Goal: Information Seeking & Learning: Learn about a topic

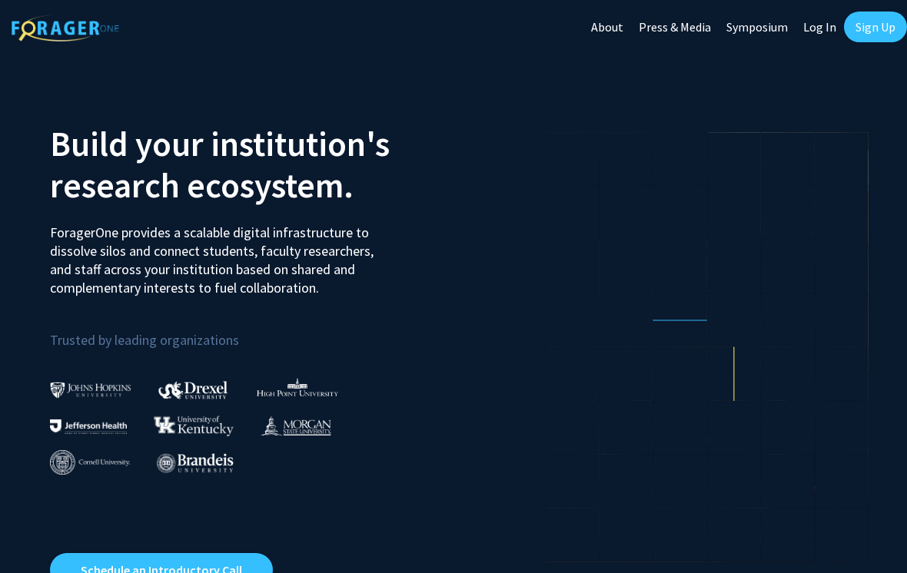
click at [812, 27] on link "Log In" at bounding box center [819, 27] width 48 height 54
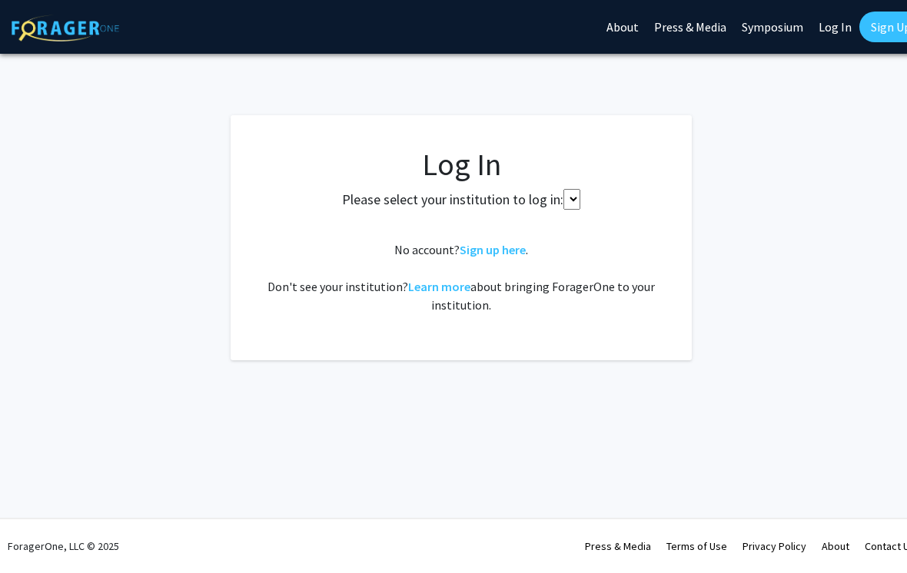
select select
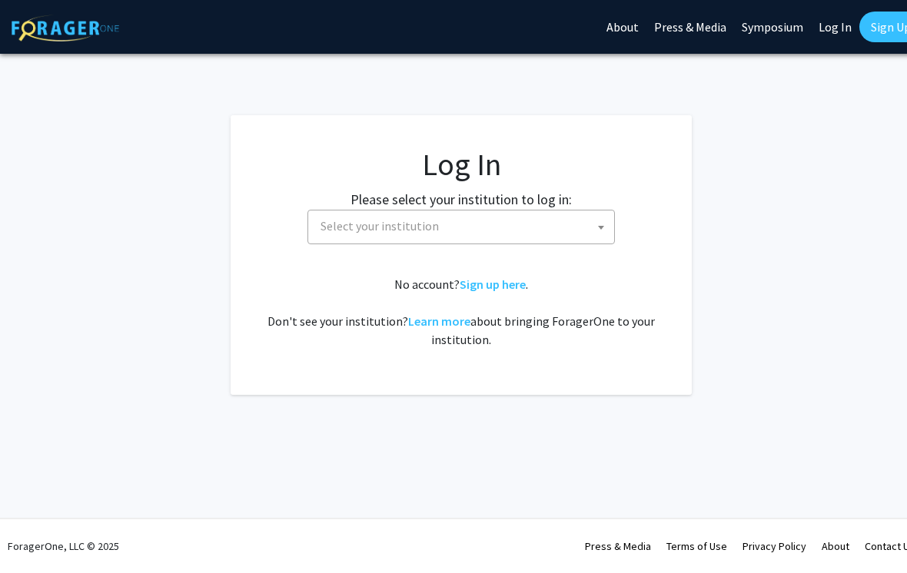
click at [523, 241] on span "Select your institution" at bounding box center [464, 227] width 300 height 32
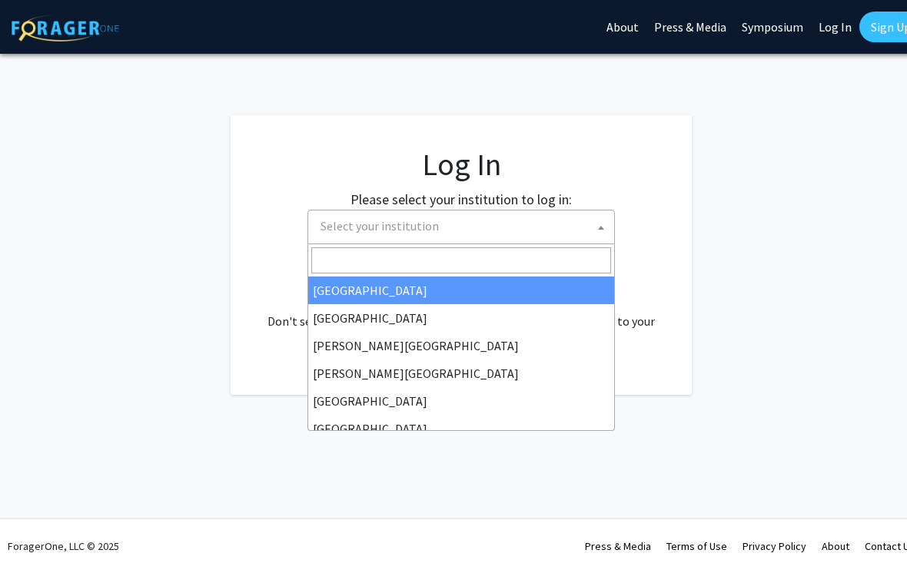
click at [509, 248] on input "Search" at bounding box center [461, 260] width 300 height 26
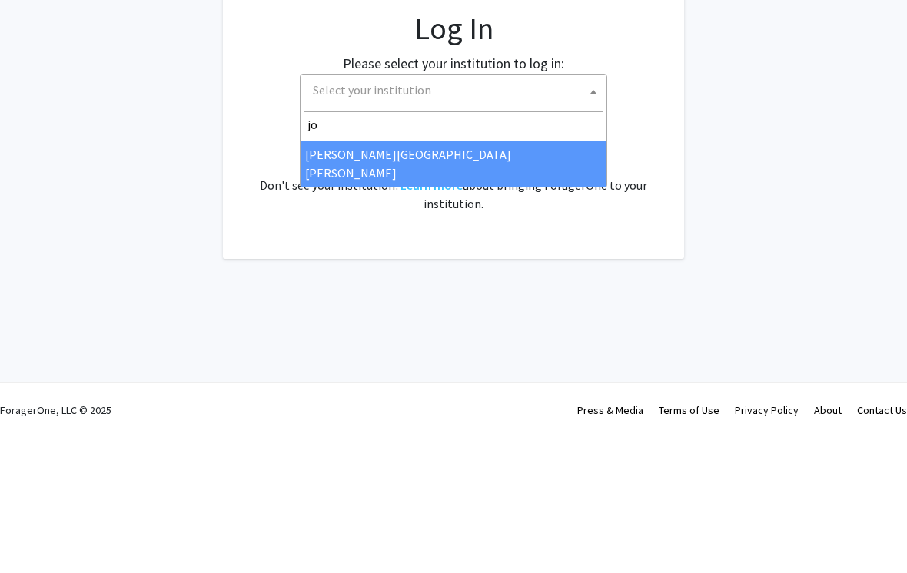
type input "joh"
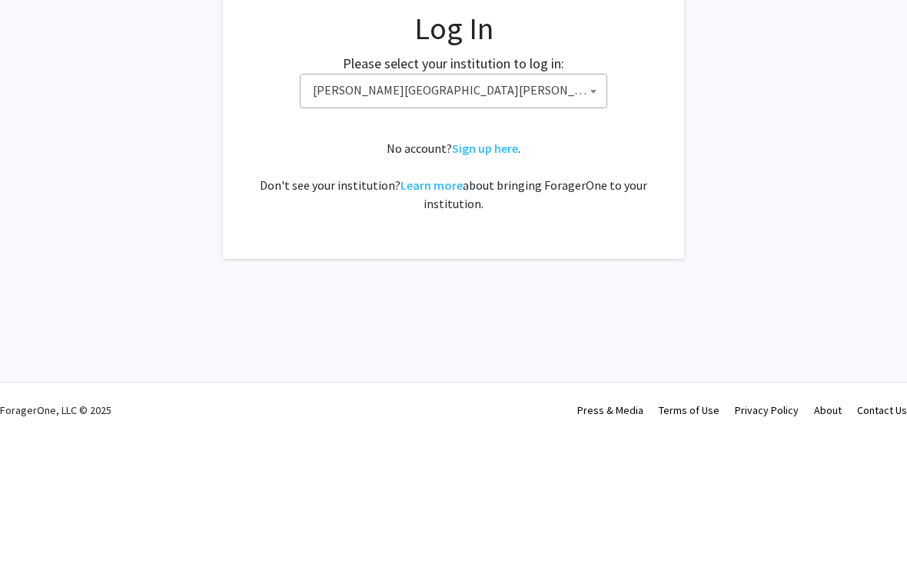
select select "1"
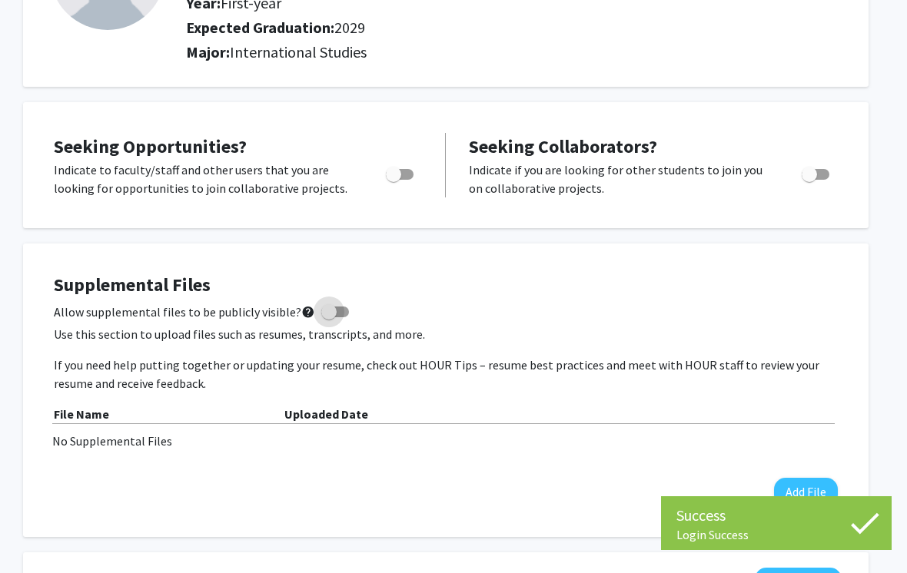
scroll to position [0, 15]
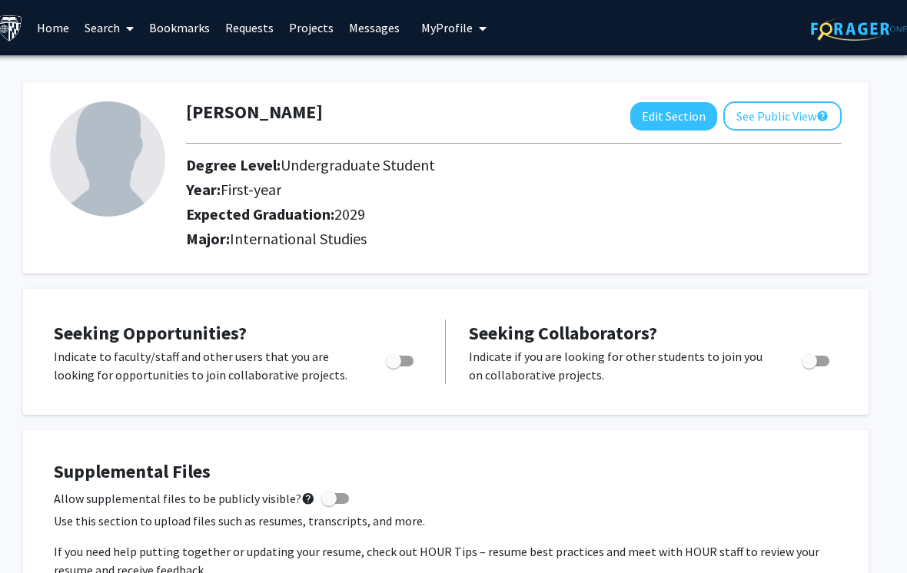
click at [154, 153] on img at bounding box center [107, 158] width 115 height 115
click at [664, 128] on button "Edit Section" at bounding box center [673, 116] width 87 height 28
select select "first-year"
select select "2029"
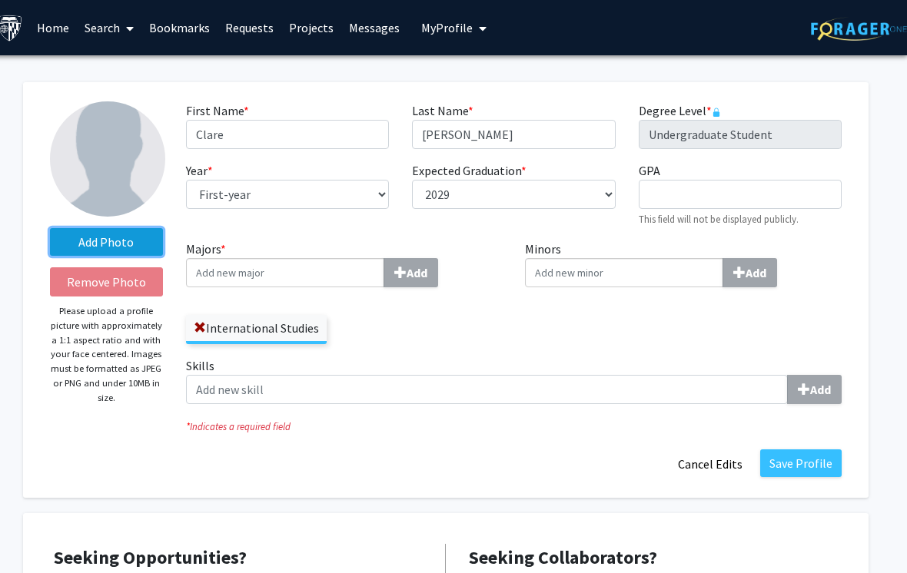
click at [144, 241] on label "Add Photo" at bounding box center [106, 242] width 113 height 28
click at [0, 0] on input "Add Photo" at bounding box center [0, 0] width 0 height 0
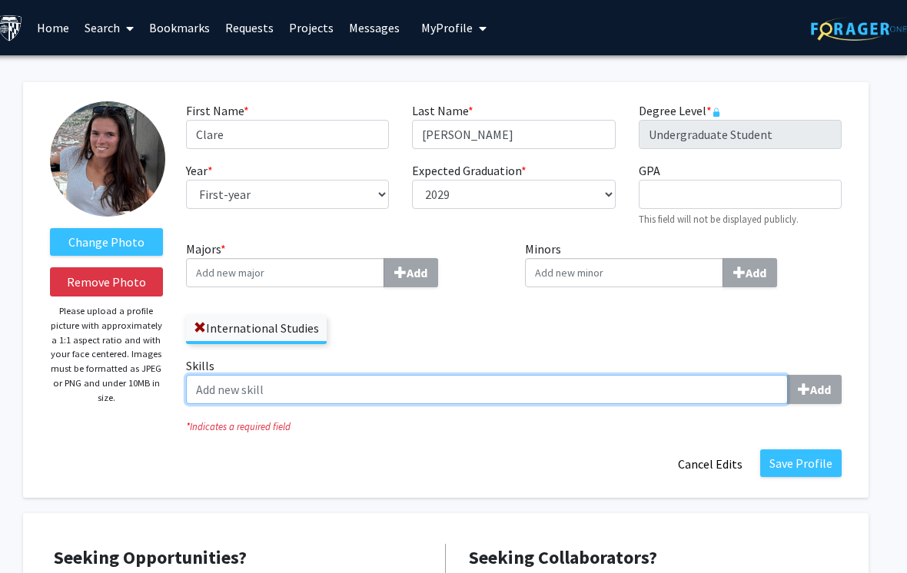
click at [450, 387] on input "Skills Add" at bounding box center [487, 389] width 602 height 29
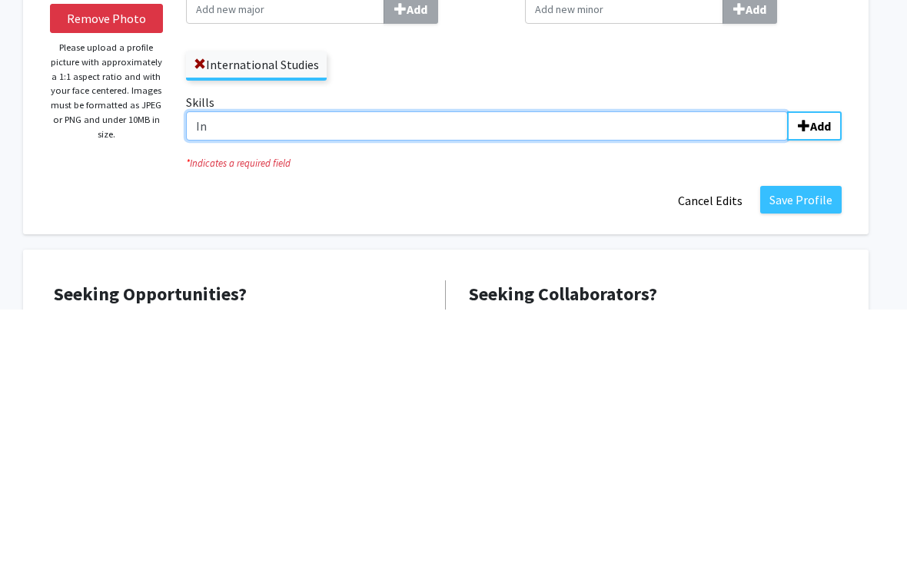
type input "I"
type input "Revit"
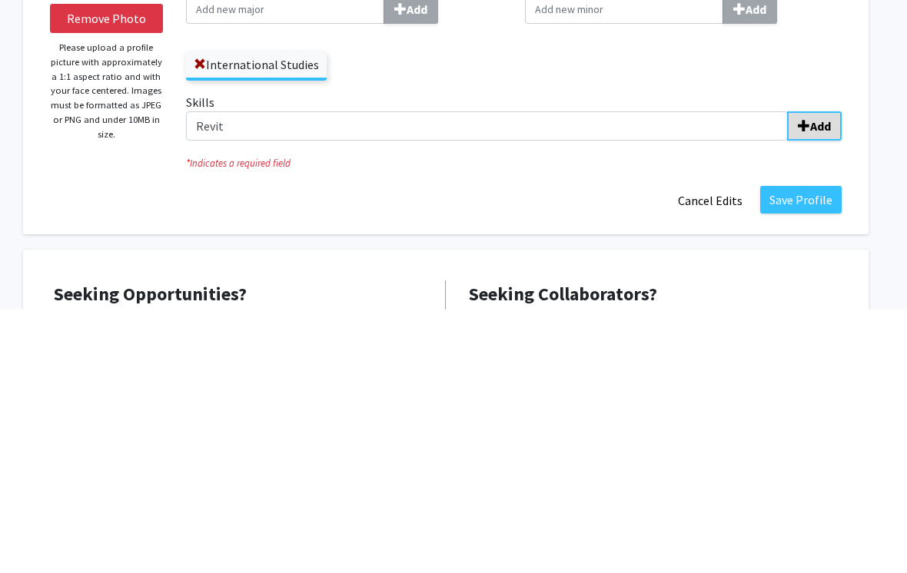
click at [807, 375] on button "Add" at bounding box center [814, 389] width 55 height 29
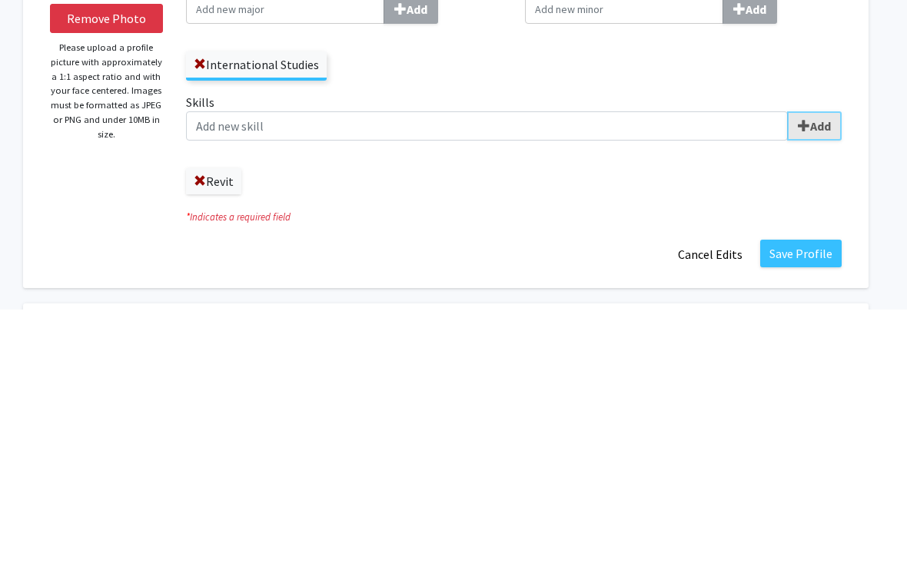
scroll to position [264, 15]
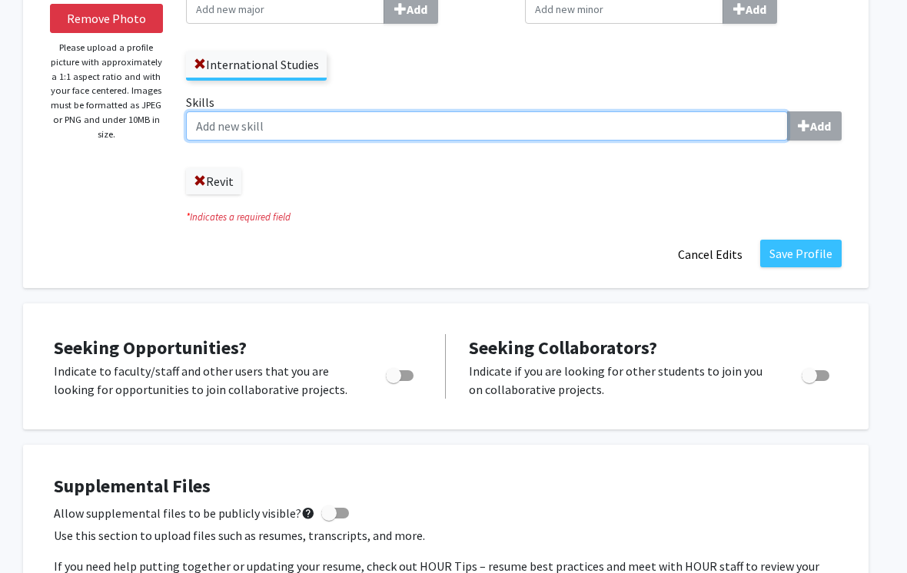
click at [655, 123] on input "Skills Add" at bounding box center [487, 125] width 602 height 29
type input "AutoCAD"
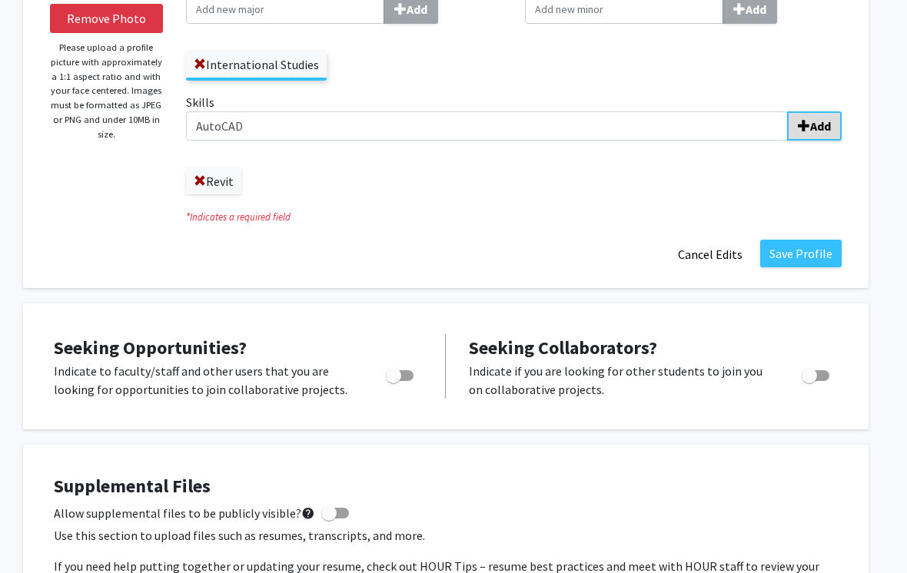
click at [812, 124] on b "Add" at bounding box center [820, 125] width 21 height 15
click at [826, 244] on button "Save Profile" at bounding box center [800, 254] width 81 height 28
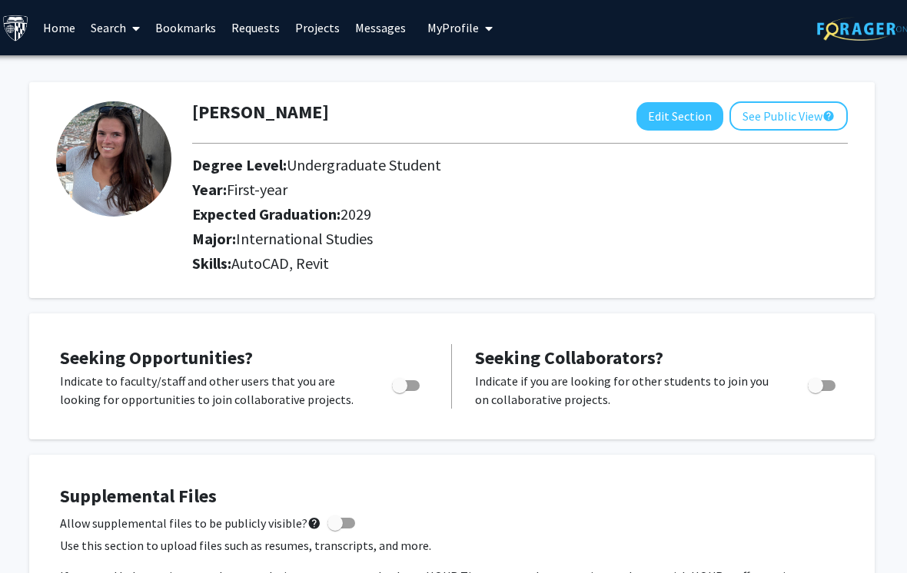
scroll to position [0, 0]
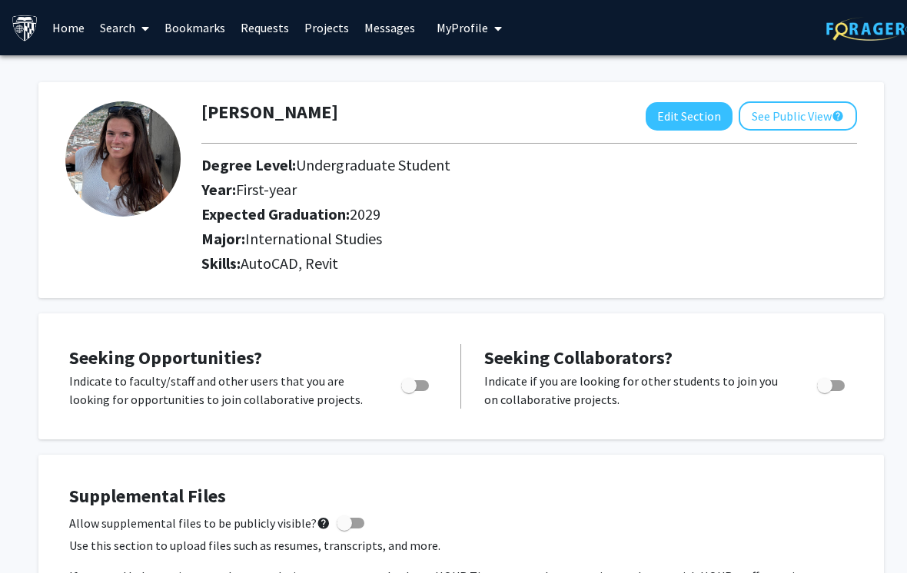
click at [114, 23] on link "Search" at bounding box center [124, 28] width 65 height 54
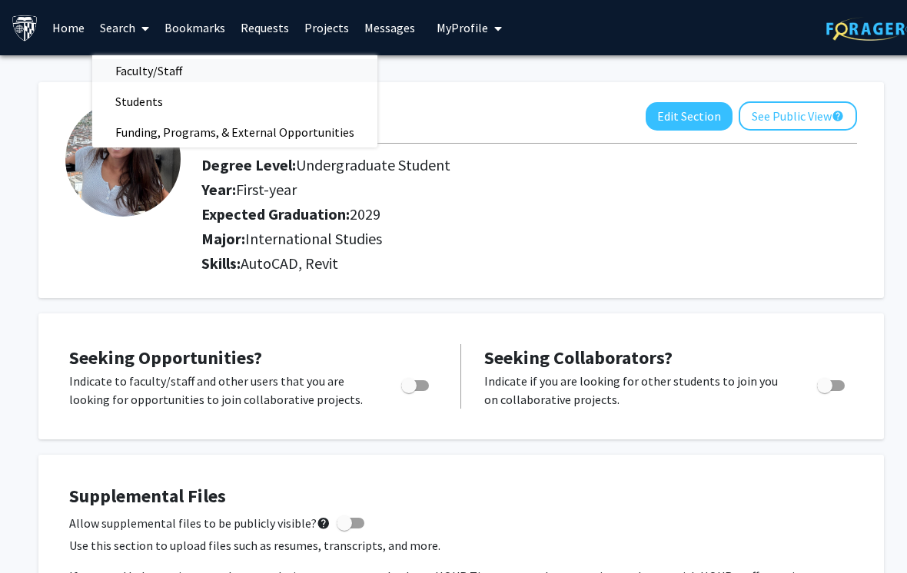
click at [104, 70] on span "Faculty/Staff" at bounding box center [148, 70] width 113 height 31
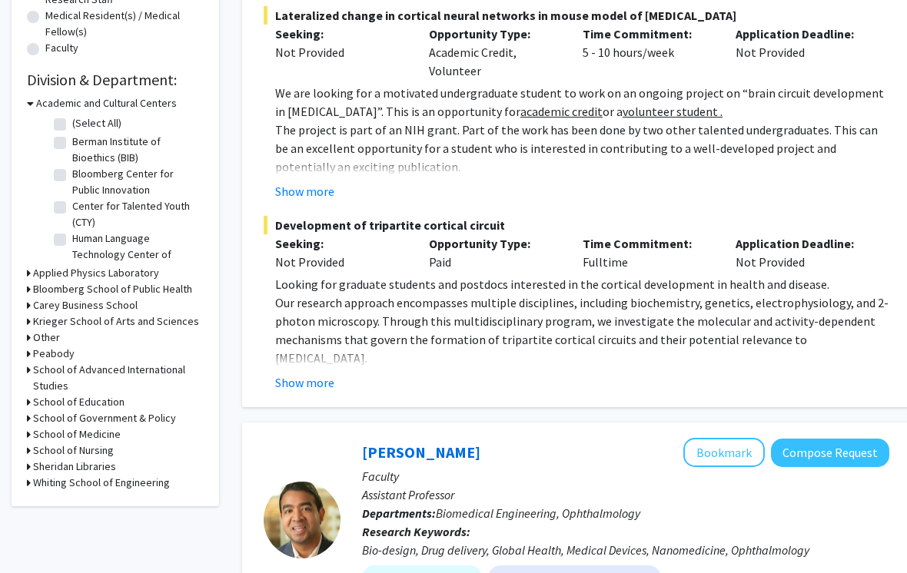
scroll to position [403, 0]
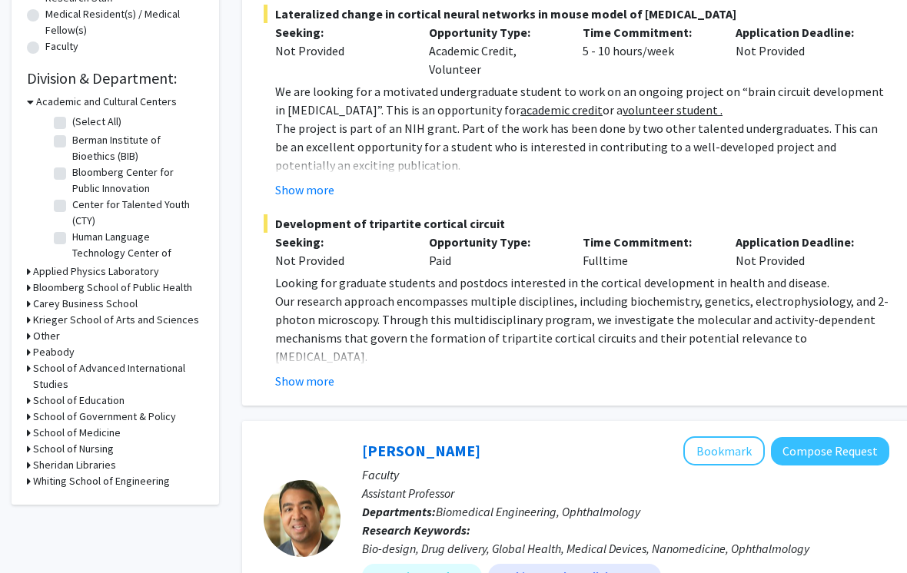
click at [46, 321] on h3 "Krieger School of Arts and Sciences" at bounding box center [116, 321] width 166 height 16
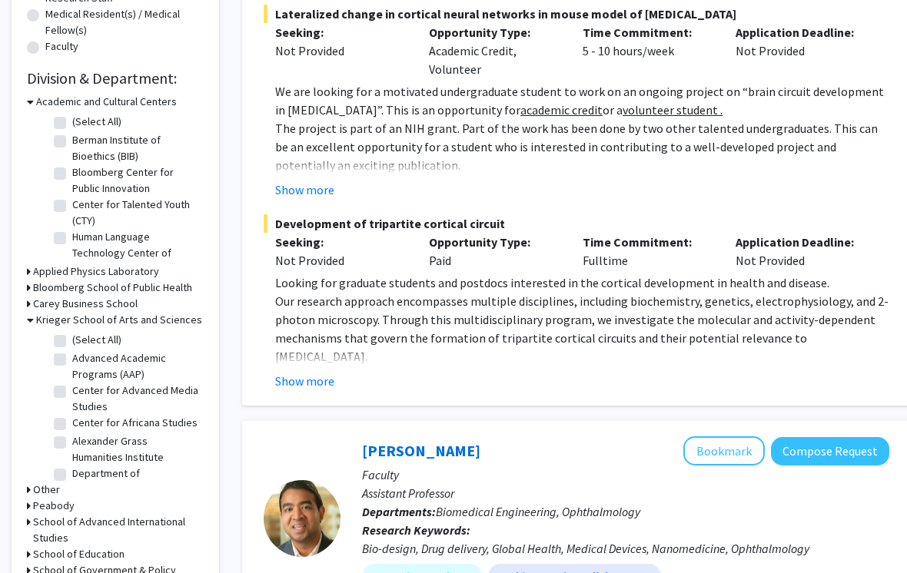
scroll to position [0, 0]
click at [72, 336] on label "(Select All)" at bounding box center [96, 340] width 49 height 16
click at [72, 336] on input "(Select All)" at bounding box center [77, 337] width 10 height 10
checkbox input "true"
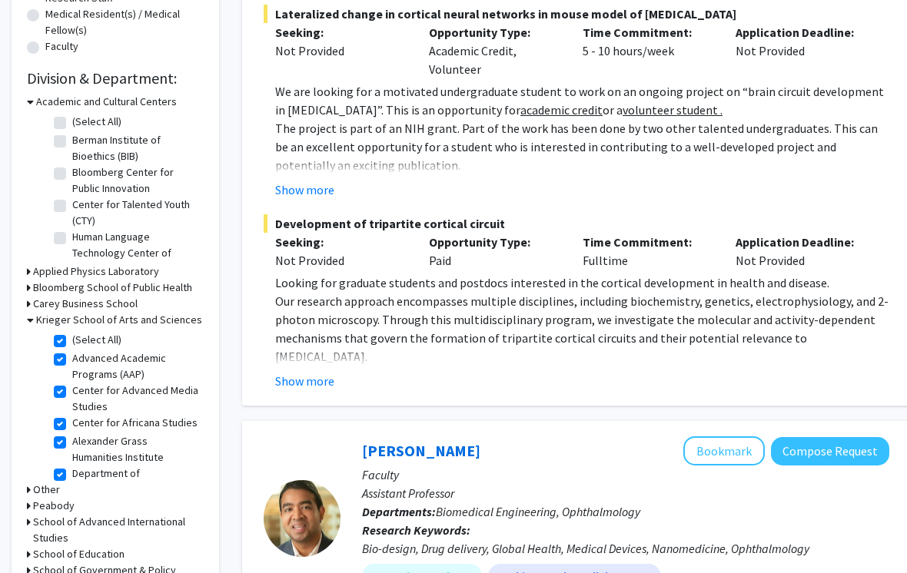
checkbox input "true"
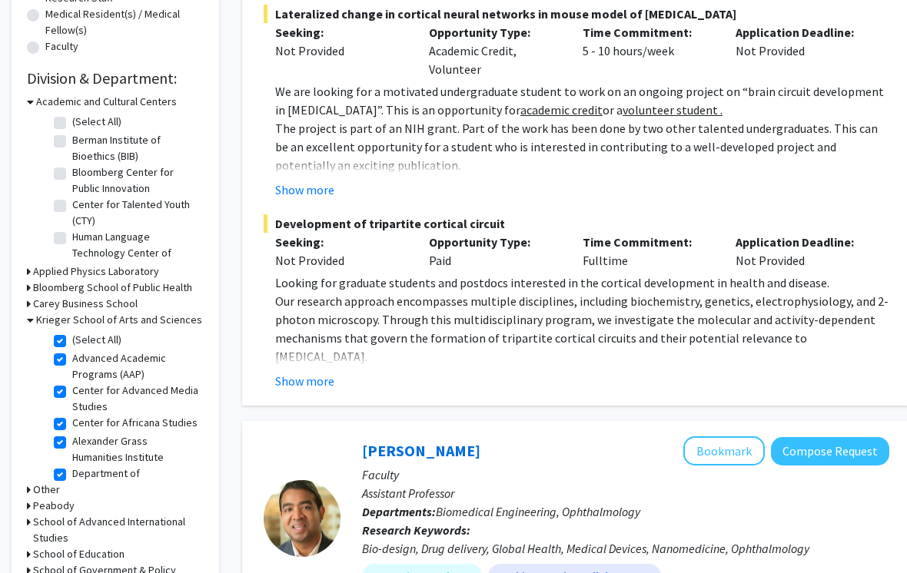
checkbox input "true"
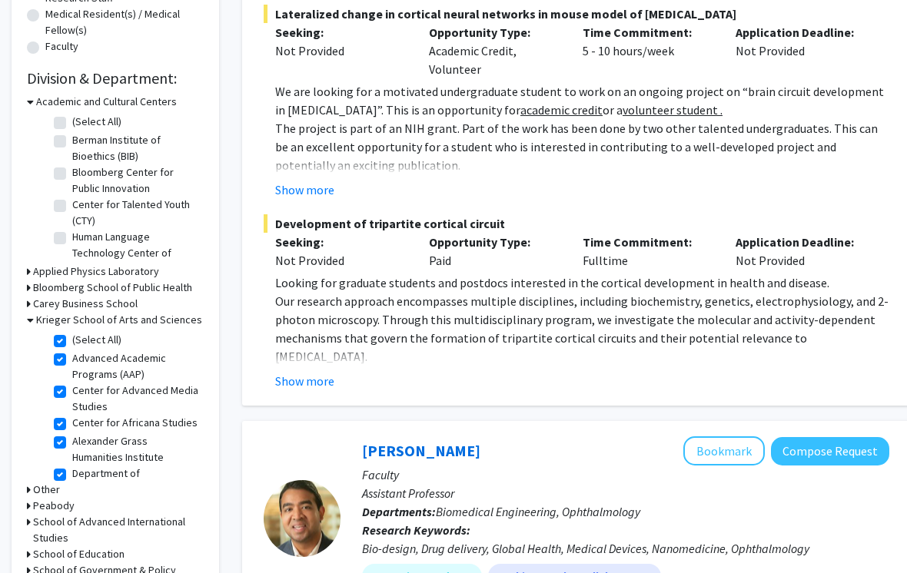
checkbox input "true"
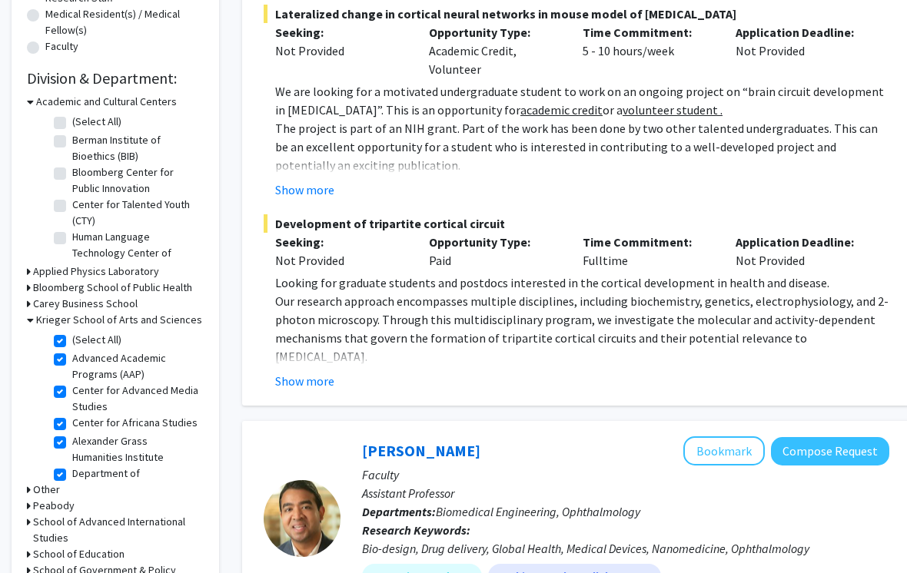
checkbox input "true"
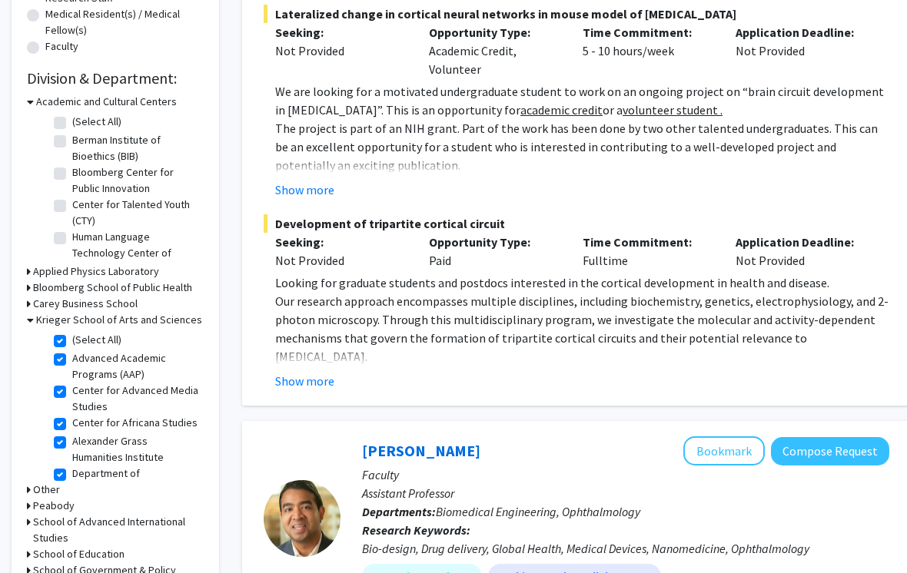
checkbox input "true"
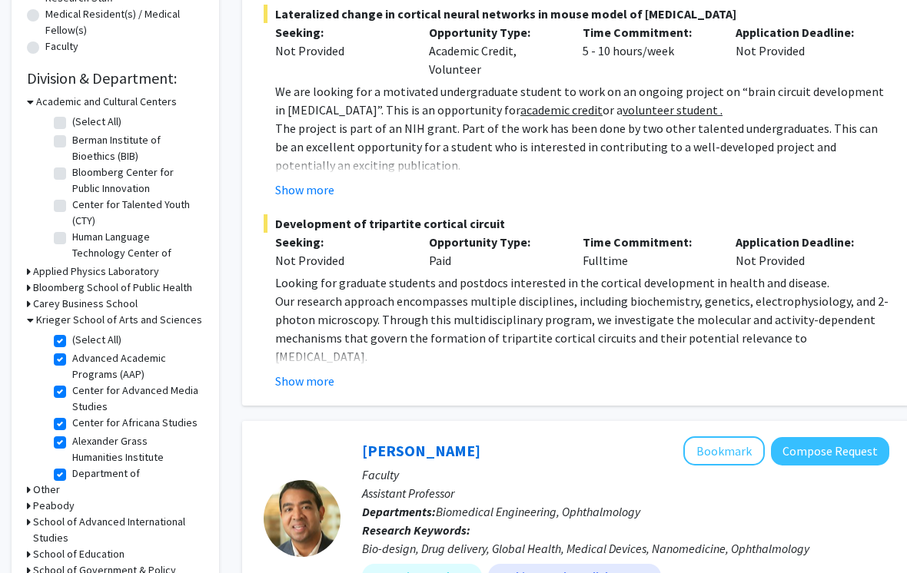
checkbox input "true"
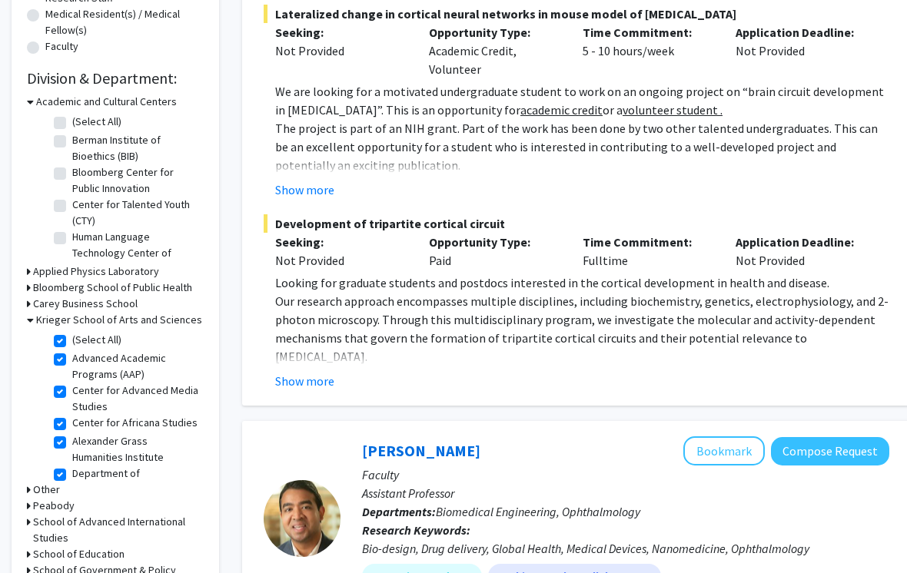
checkbox input "true"
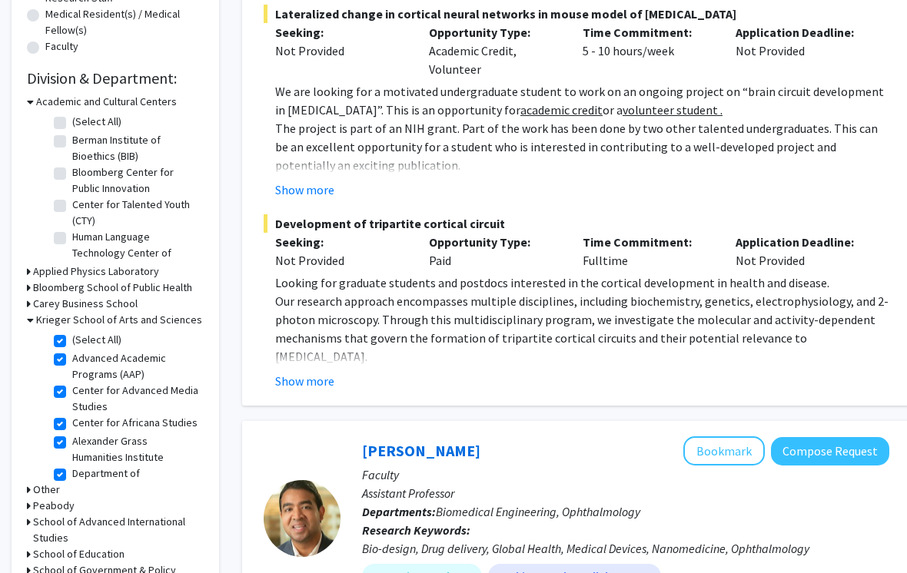
checkbox input "true"
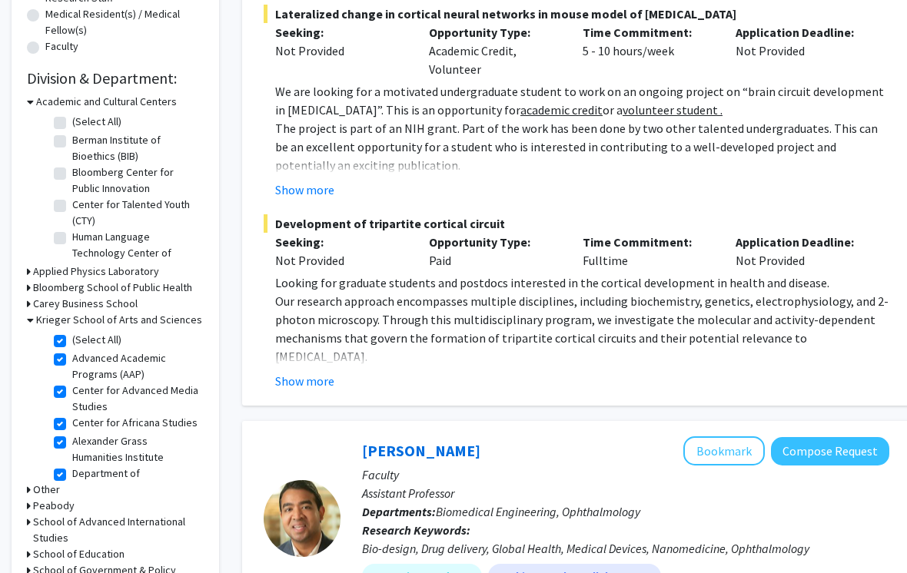
checkbox input "true"
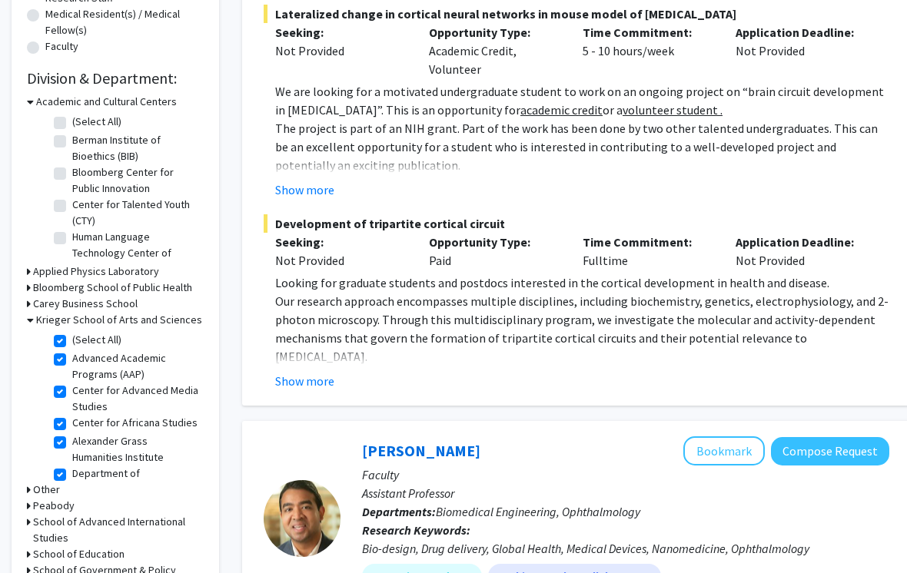
checkbox input "true"
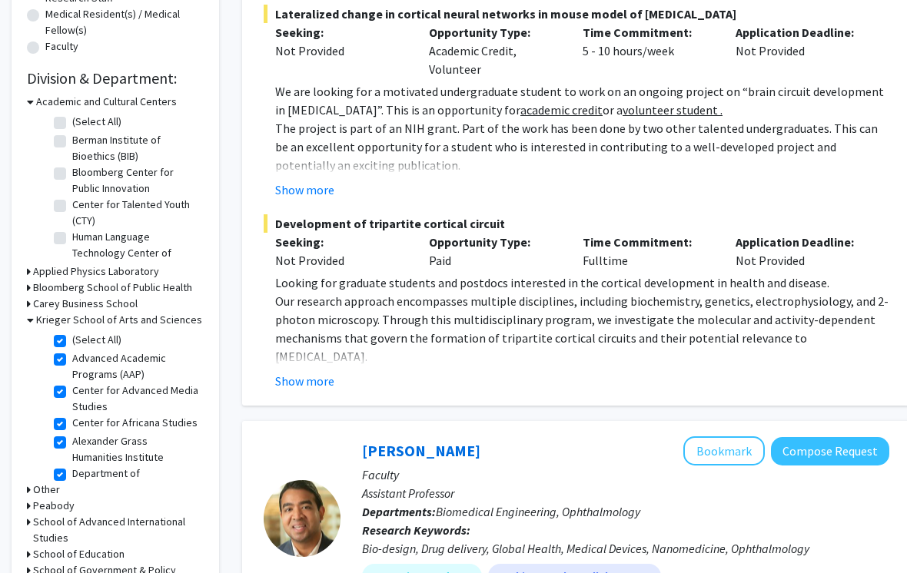
checkbox input "true"
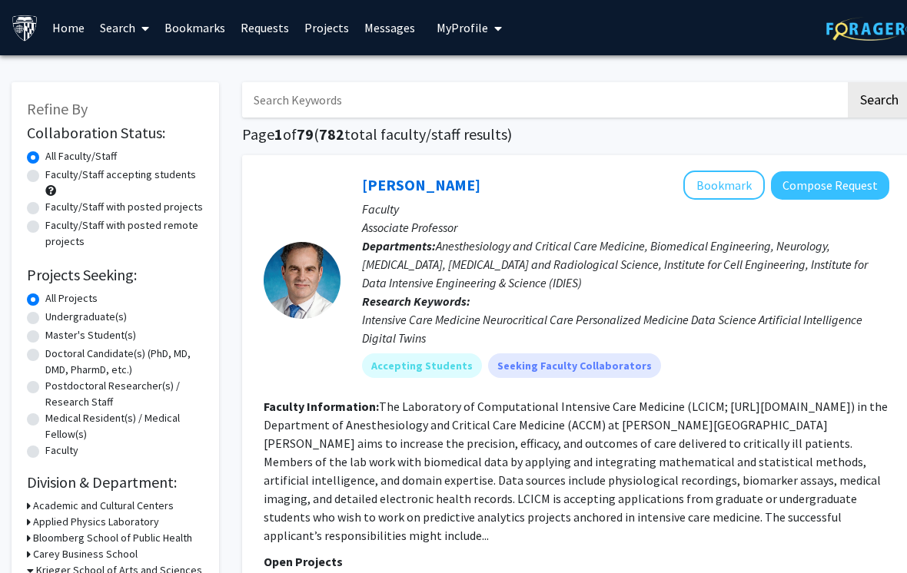
click at [116, 317] on label "Undergraduate(s)" at bounding box center [85, 317] width 81 height 16
click at [55, 317] on input "Undergraduate(s)" at bounding box center [50, 314] width 10 height 10
radio input "true"
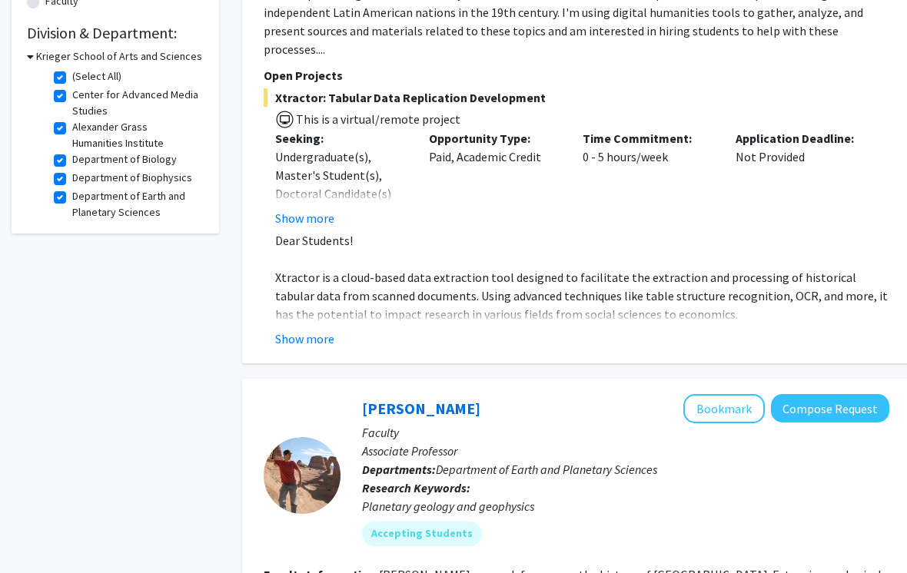
scroll to position [450, 0]
click at [315, 330] on button "Show more" at bounding box center [304, 339] width 59 height 18
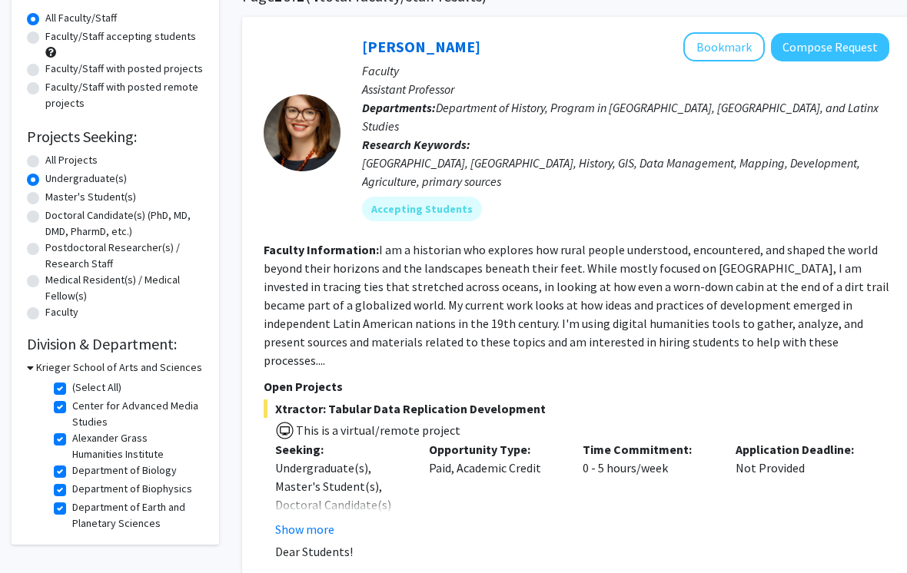
scroll to position [0, 0]
click at [72, 390] on label "(Select All)" at bounding box center [96, 388] width 49 height 16
click at [72, 390] on input "(Select All)" at bounding box center [77, 385] width 10 height 10
checkbox input "false"
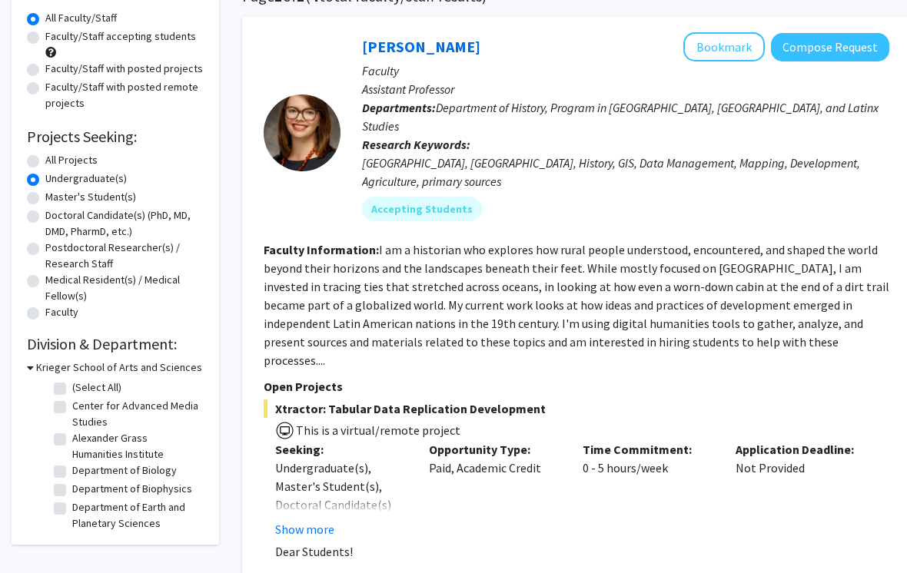
checkbox input "false"
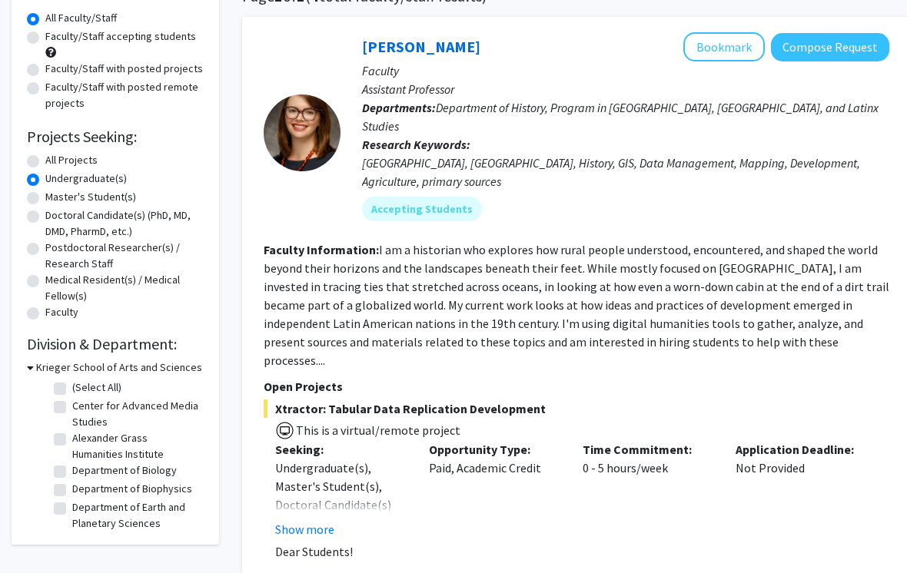
checkbox input "false"
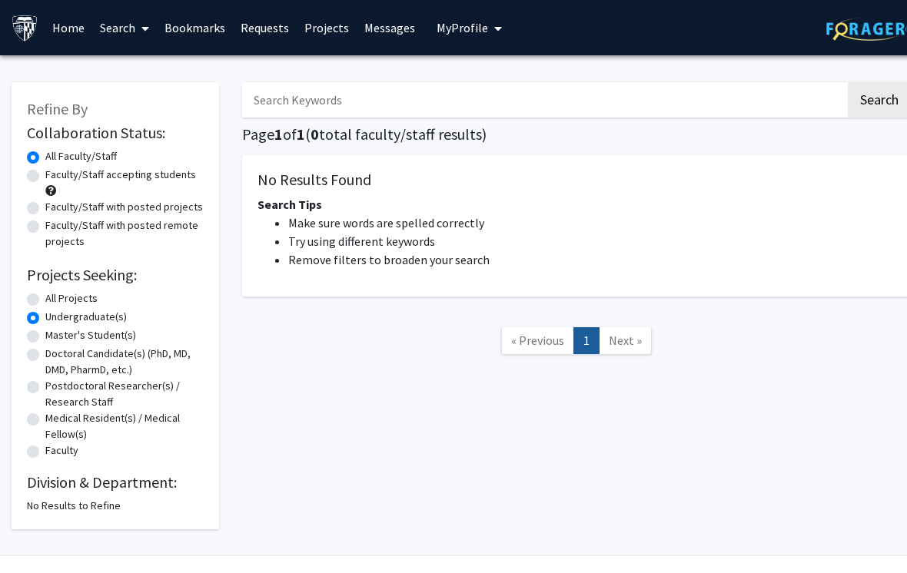
click at [122, 541] on div "Refine By Collaboration Status: Collaboration Status All Faculty/Staff Collabor…" at bounding box center [461, 309] width 922 height 509
click at [45, 294] on label "All Projects" at bounding box center [71, 298] width 52 height 16
click at [45, 294] on input "All Projects" at bounding box center [50, 295] width 10 height 10
radio input "true"
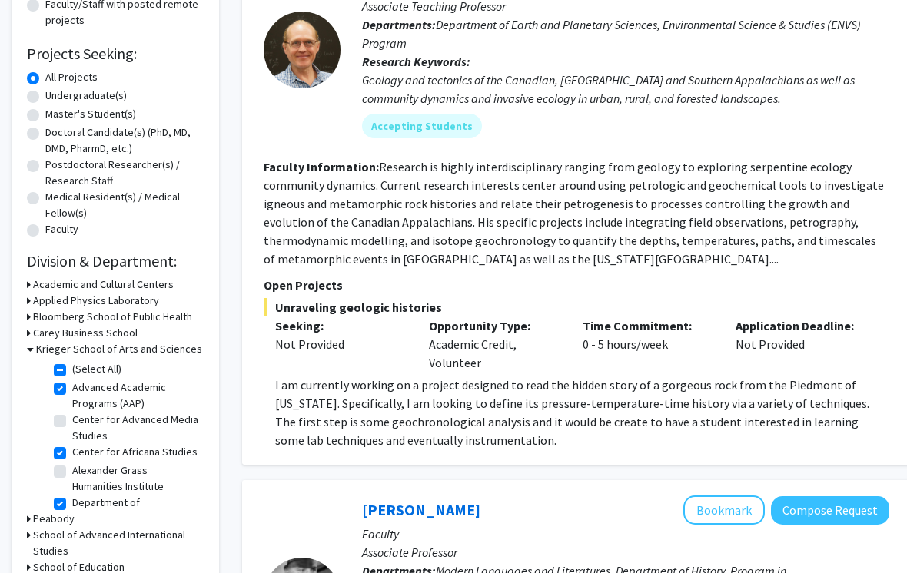
scroll to position [221, 0]
click at [59, 354] on h3 "Krieger School of Arts and Sciences" at bounding box center [119, 349] width 166 height 16
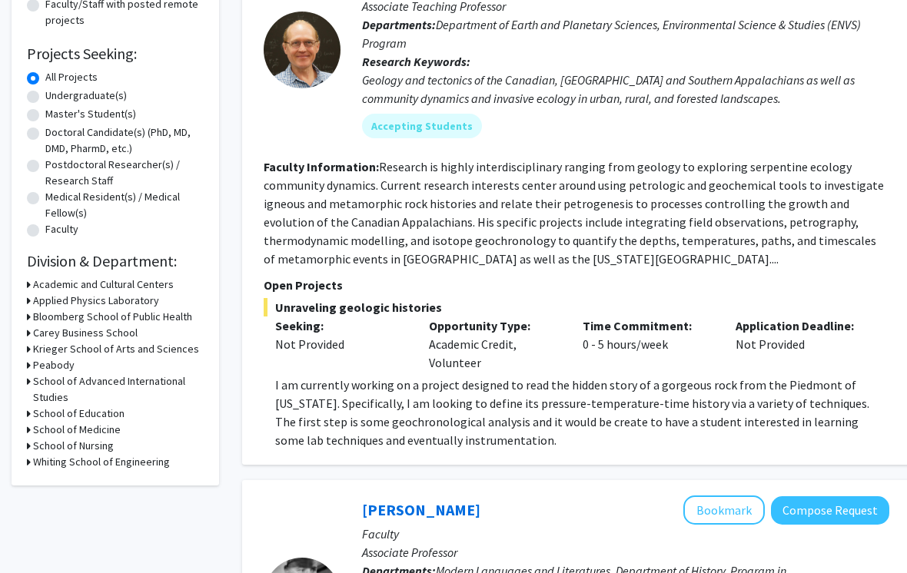
click at [59, 350] on h3 "Krieger School of Arts and Sciences" at bounding box center [116, 349] width 166 height 16
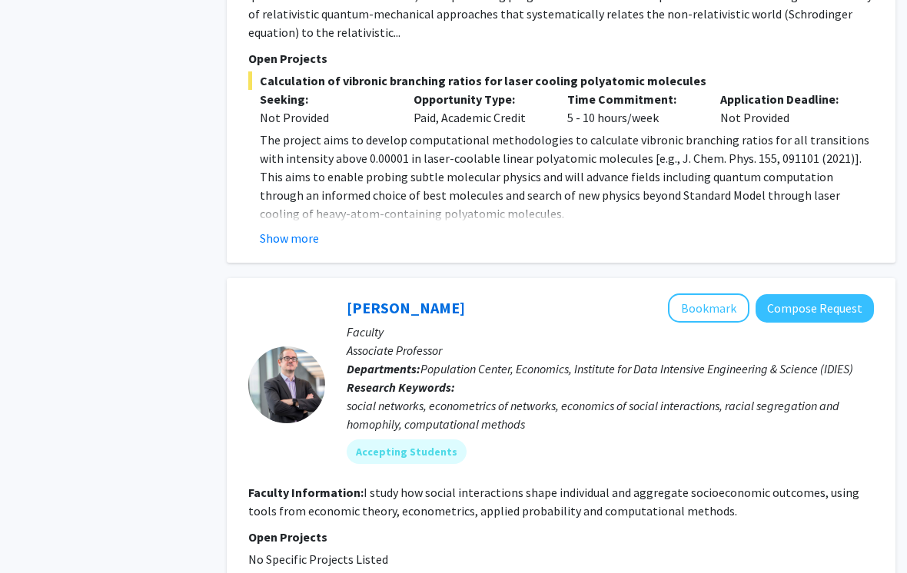
scroll to position [5414, 15]
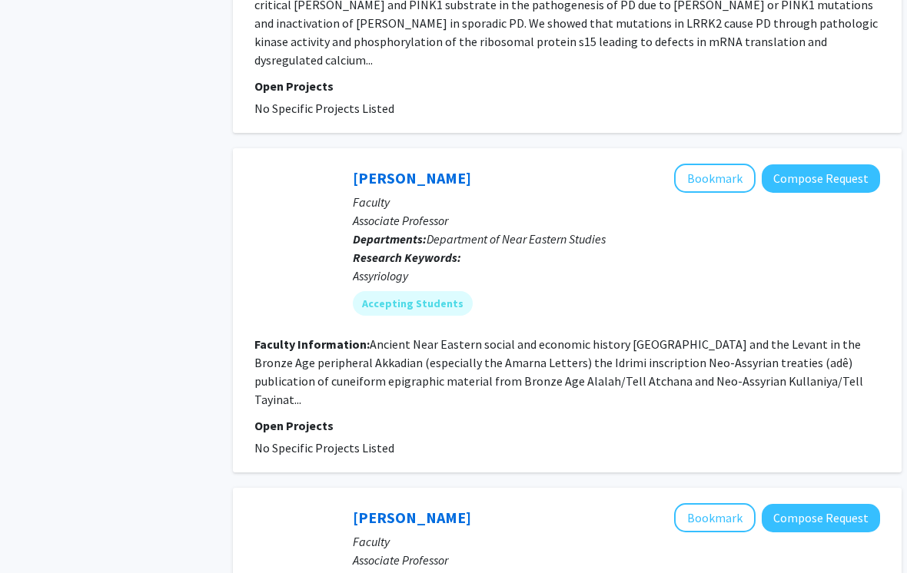
scroll to position [2283, 8]
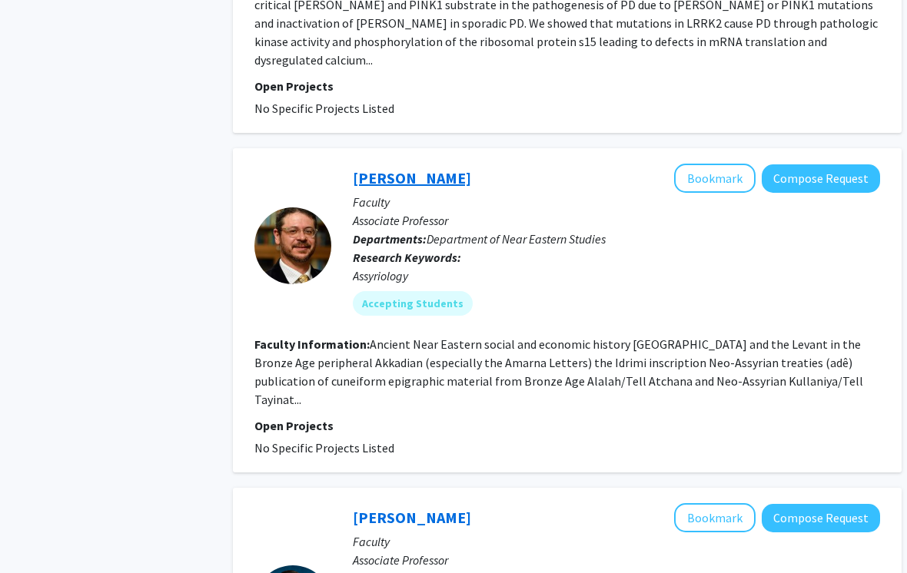
click at [440, 168] on link "[PERSON_NAME]" at bounding box center [413, 177] width 118 height 19
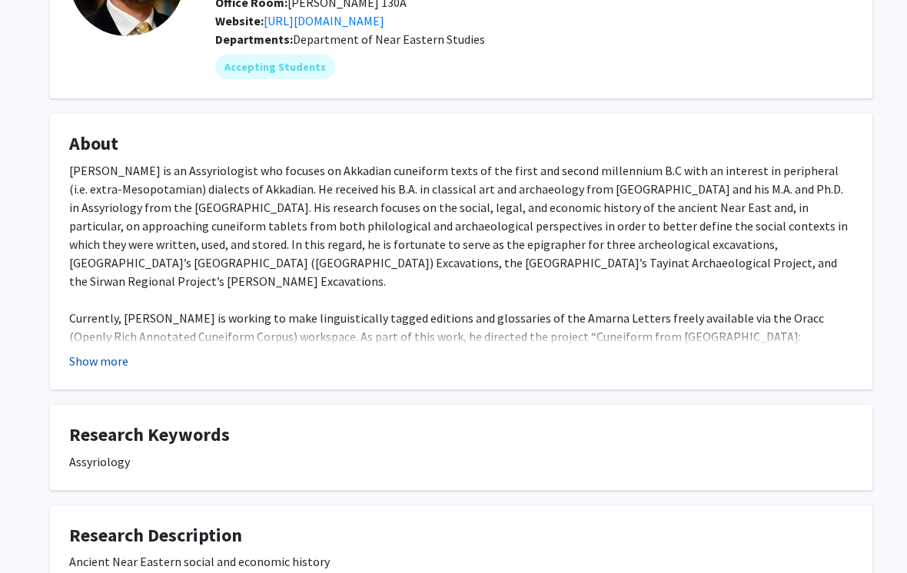
click at [101, 353] on button "Show more" at bounding box center [98, 362] width 59 height 18
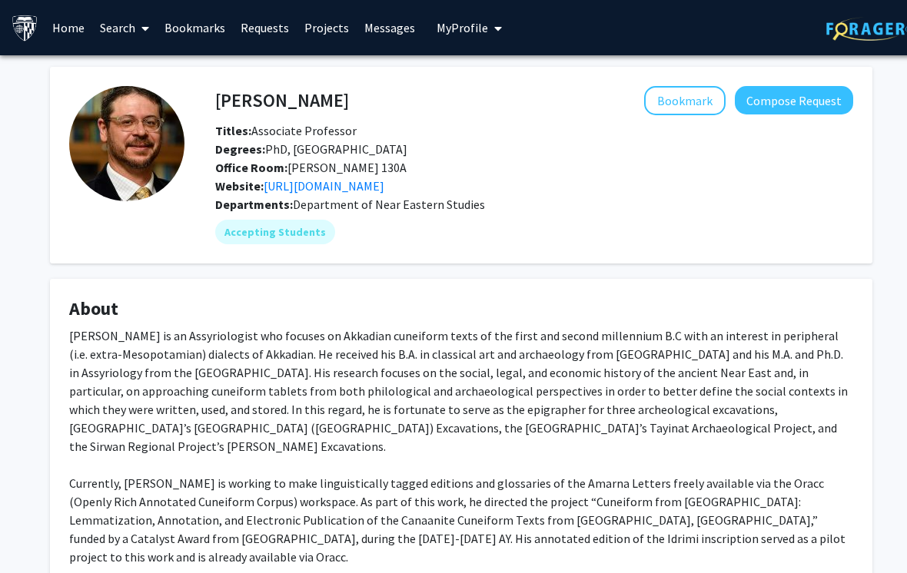
scroll to position [0, 9]
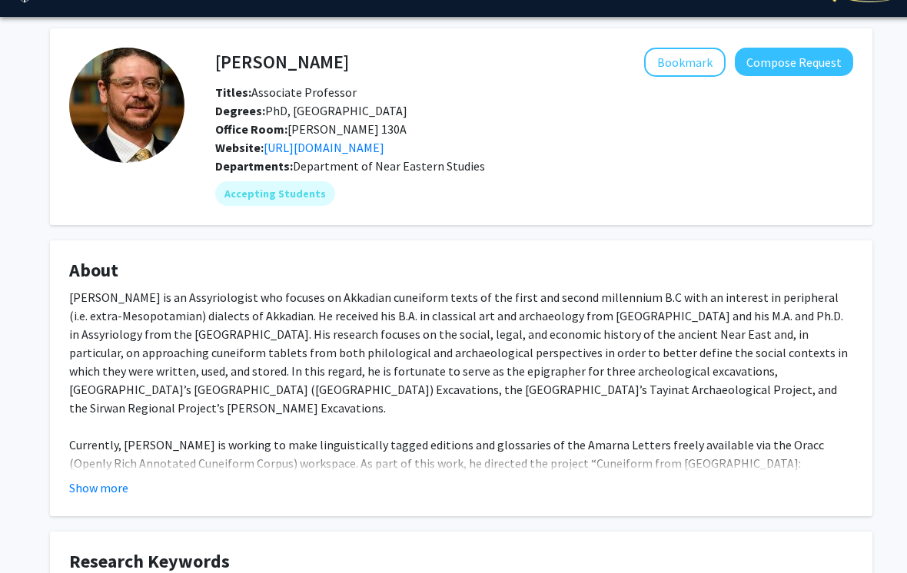
scroll to position [40, 0]
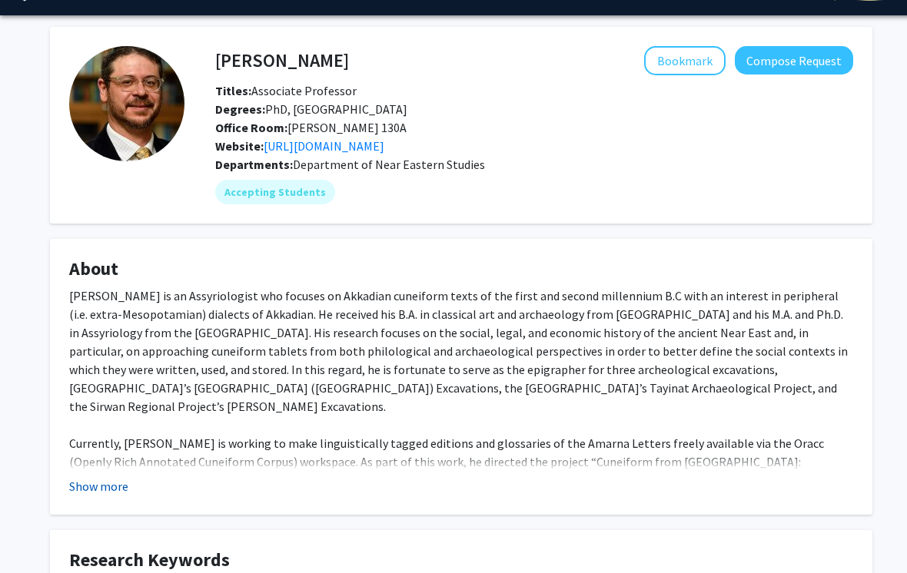
click at [124, 489] on button "Show more" at bounding box center [98, 486] width 59 height 18
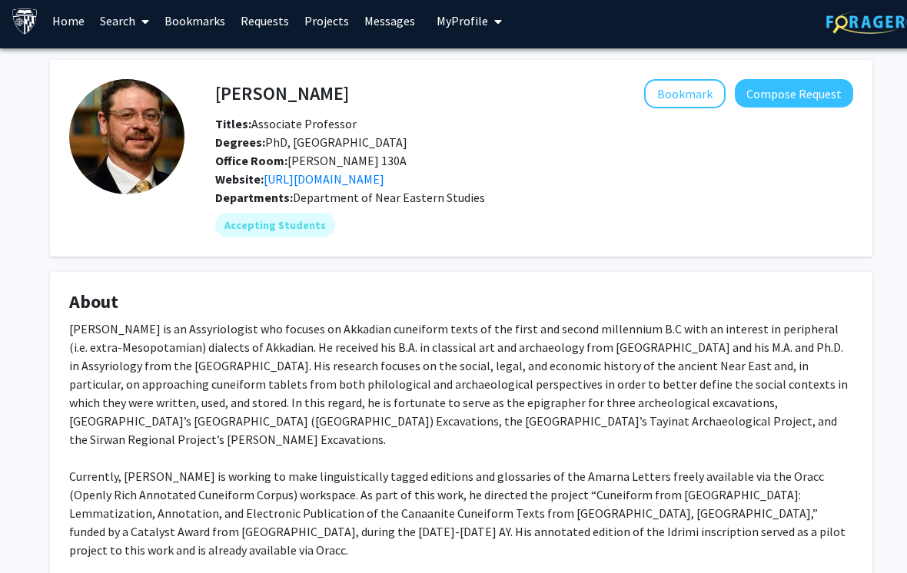
scroll to position [0, 0]
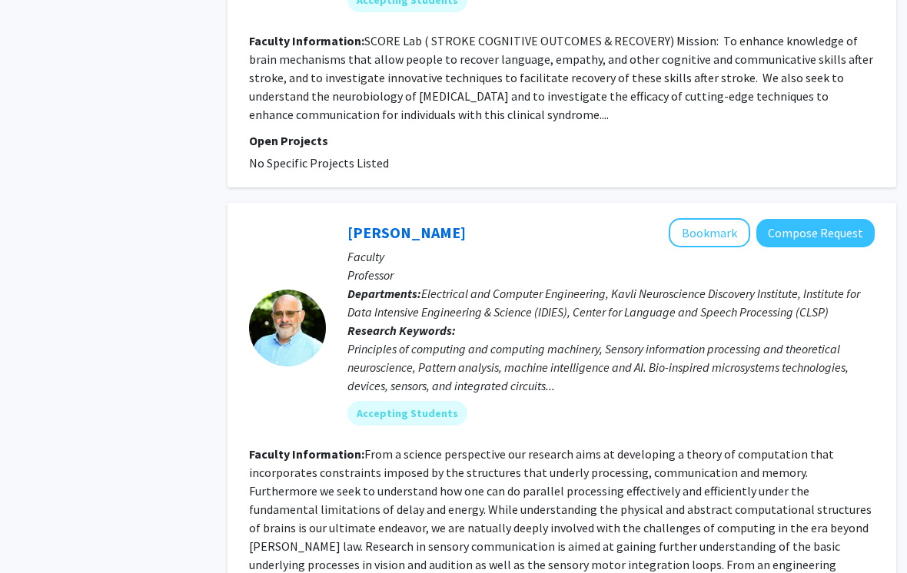
scroll to position [3870, 15]
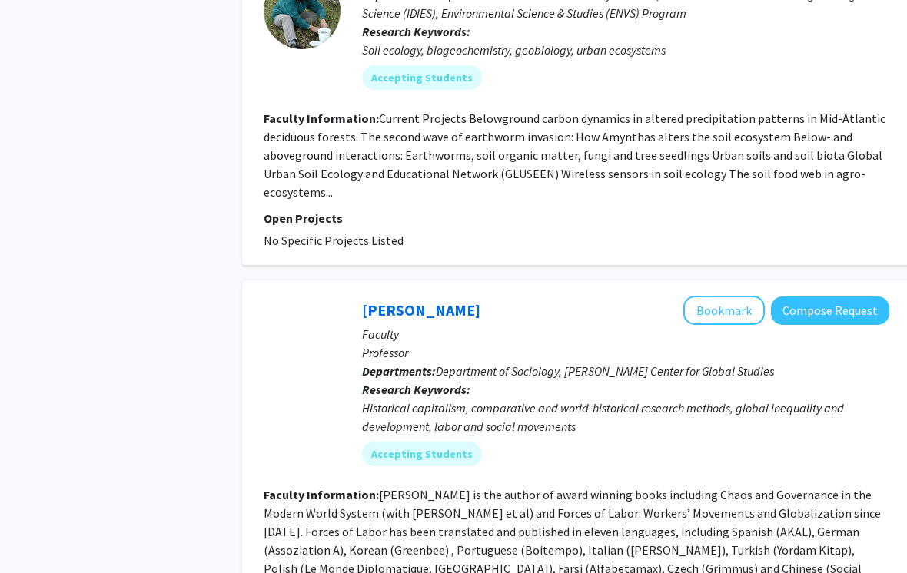
scroll to position [3182, 0]
click at [431, 300] on link "[PERSON_NAME]" at bounding box center [421, 309] width 118 height 19
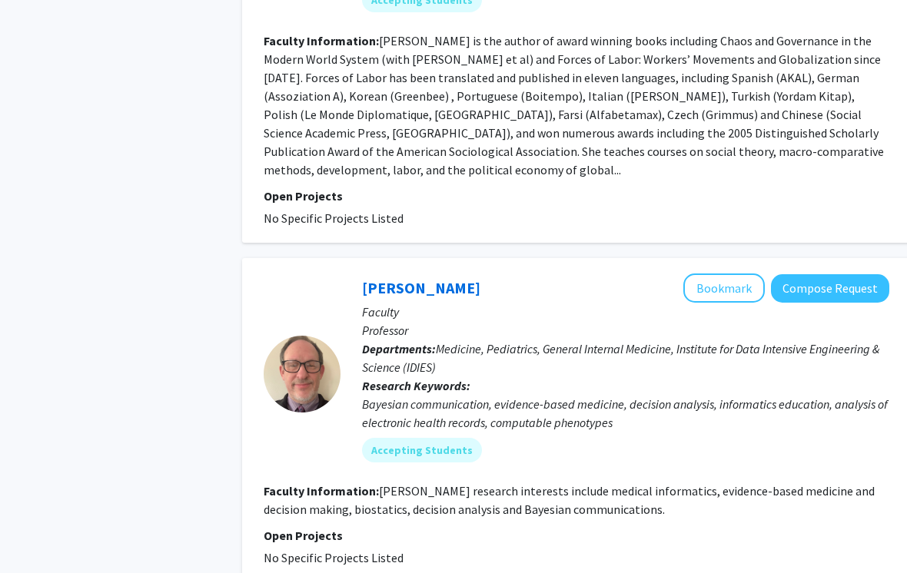
scroll to position [3643, 0]
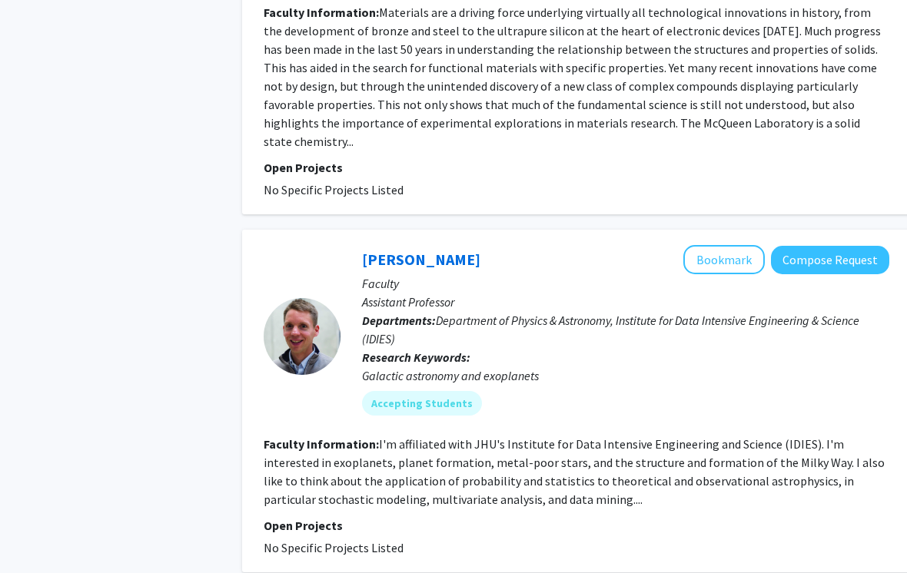
scroll to position [3643, 0]
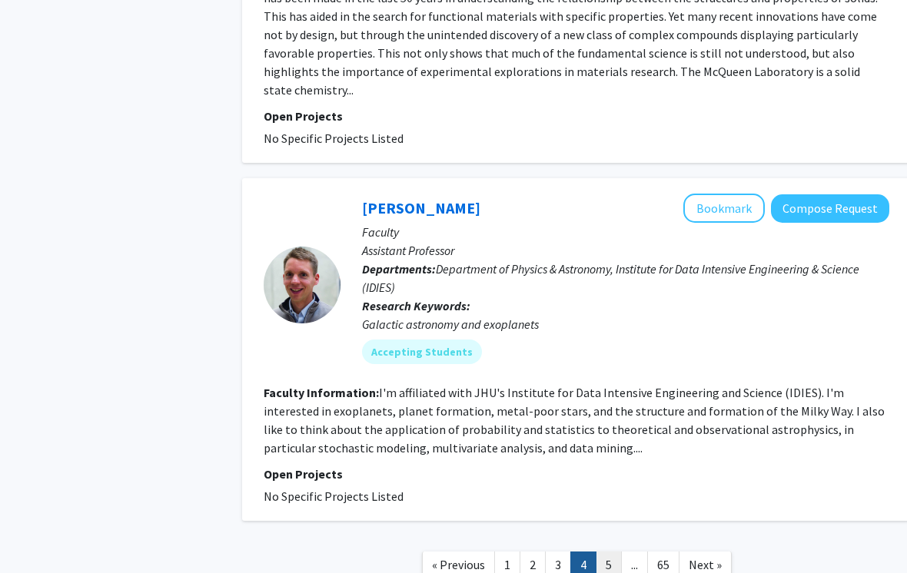
click at [608, 552] on link "5" at bounding box center [609, 565] width 26 height 27
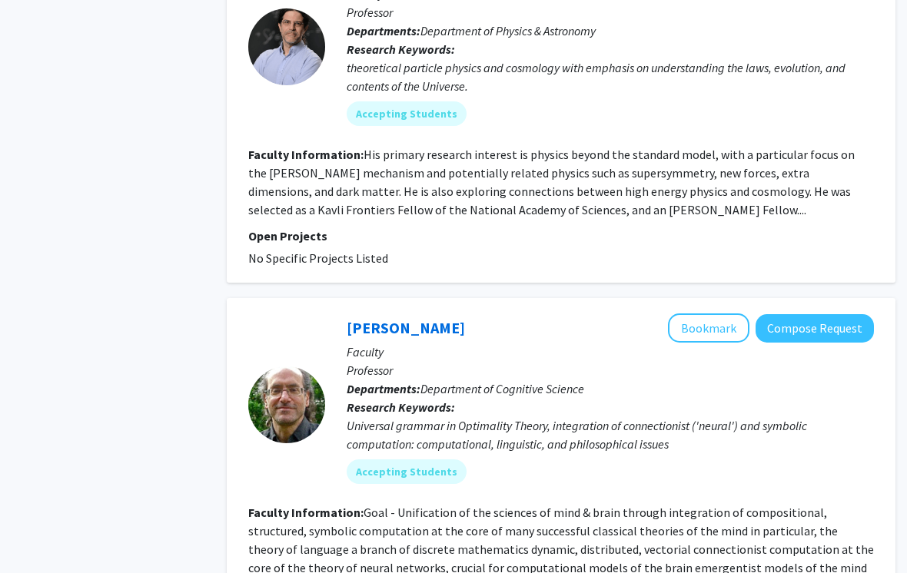
scroll to position [3833, 15]
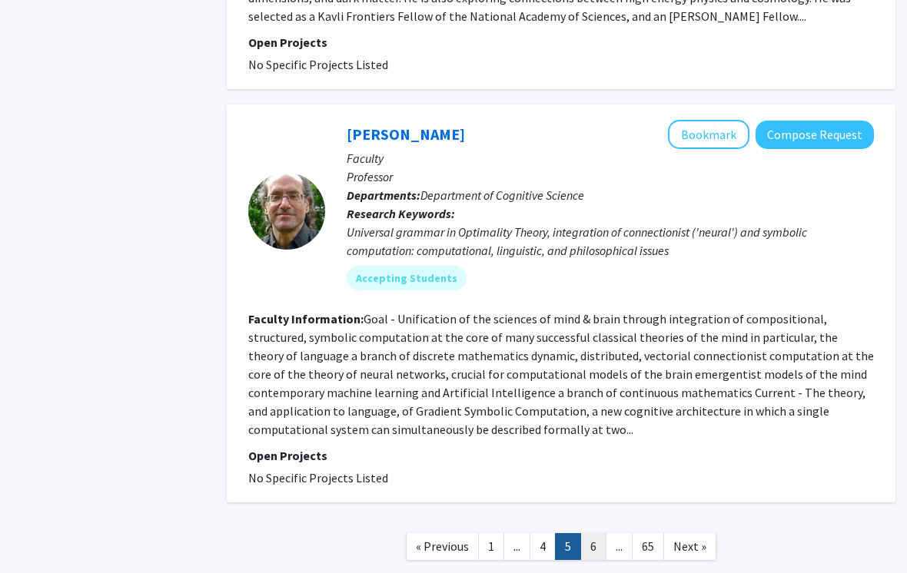
click at [600, 533] on link "6" at bounding box center [593, 546] width 26 height 27
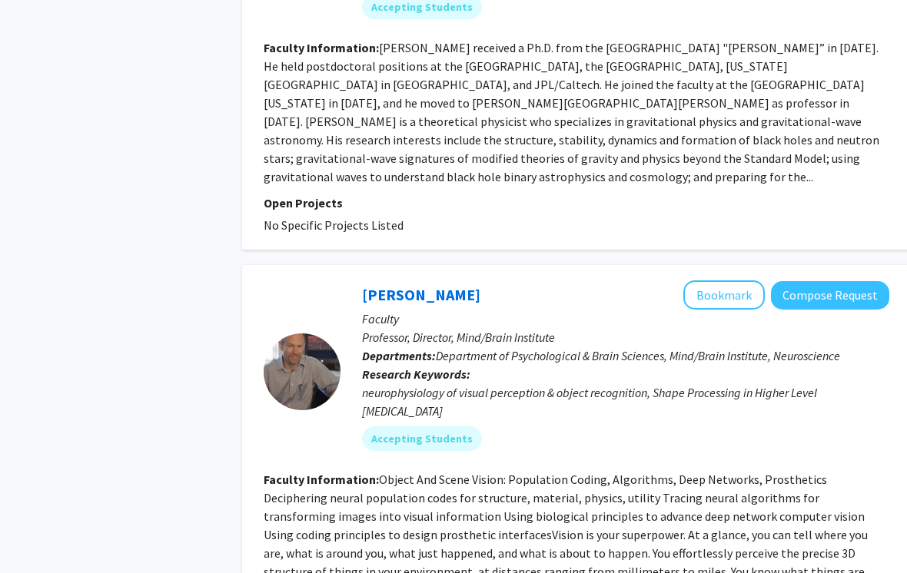
scroll to position [3790, 0]
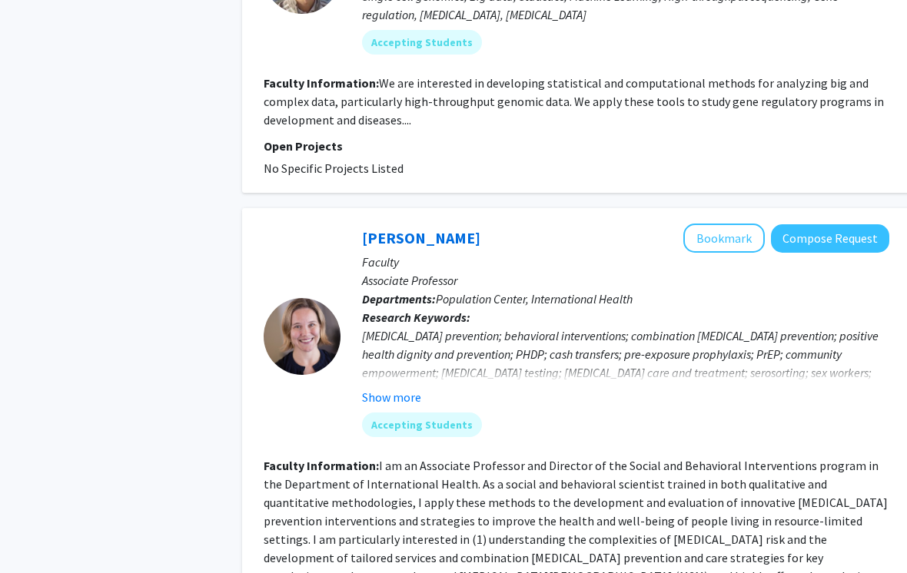
scroll to position [1624, 0]
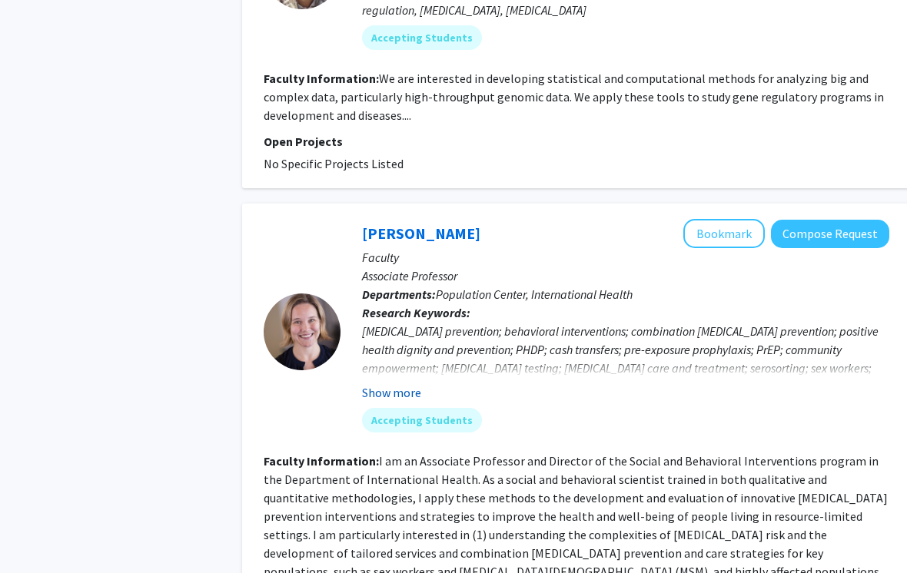
click at [416, 383] on button "Show more" at bounding box center [391, 392] width 59 height 18
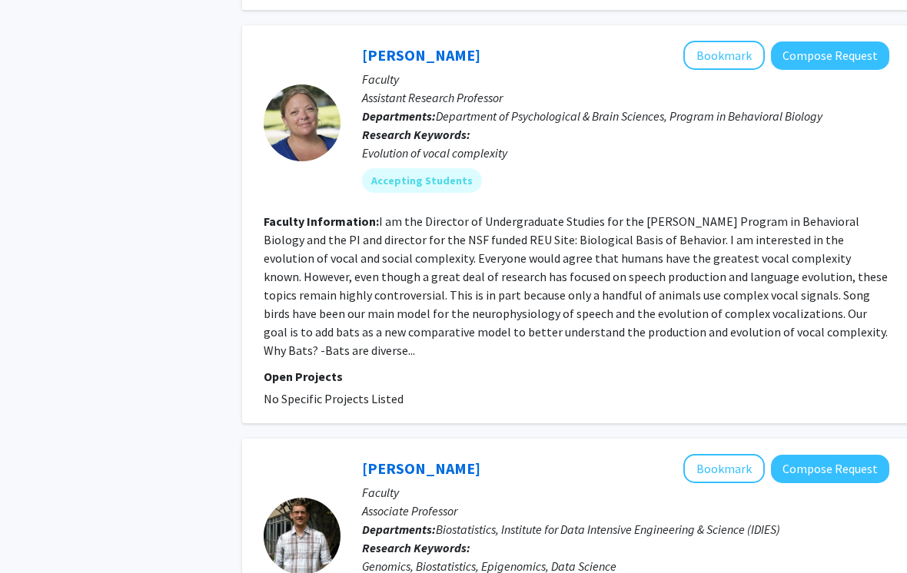
scroll to position [3704, 0]
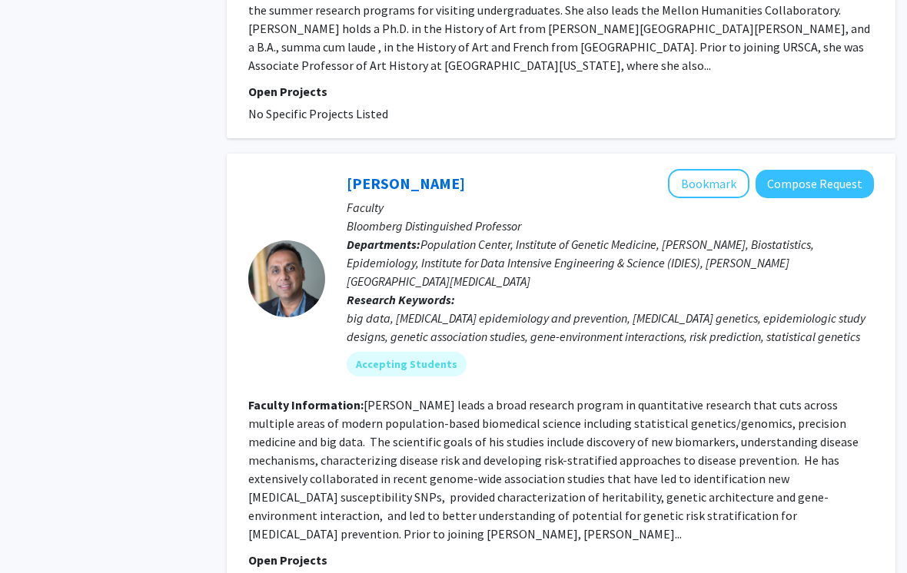
scroll to position [3477, 15]
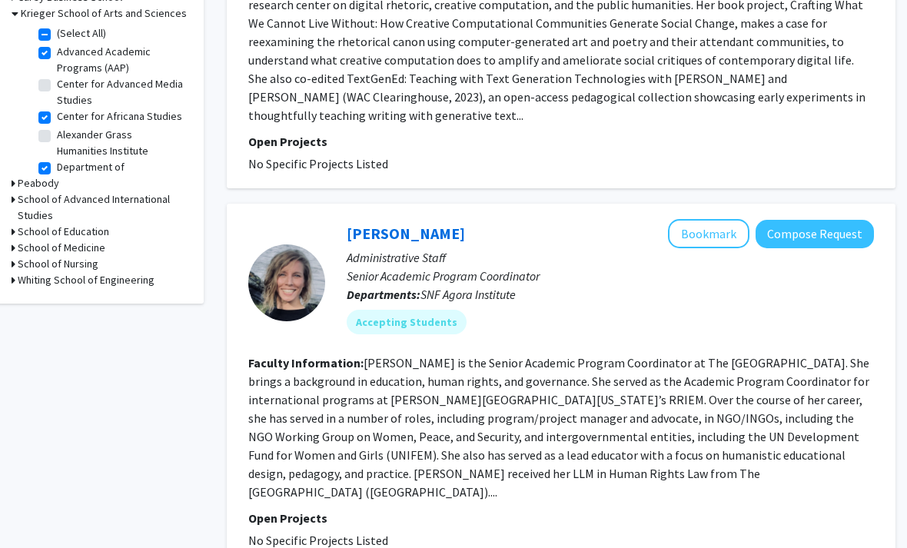
scroll to position [560, 15]
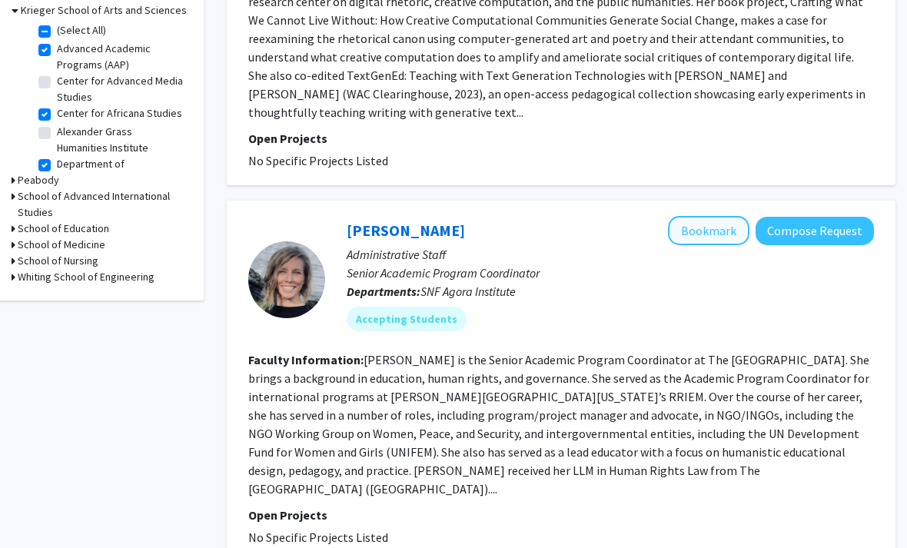
click at [713, 231] on button "Bookmark" at bounding box center [708, 230] width 81 height 29
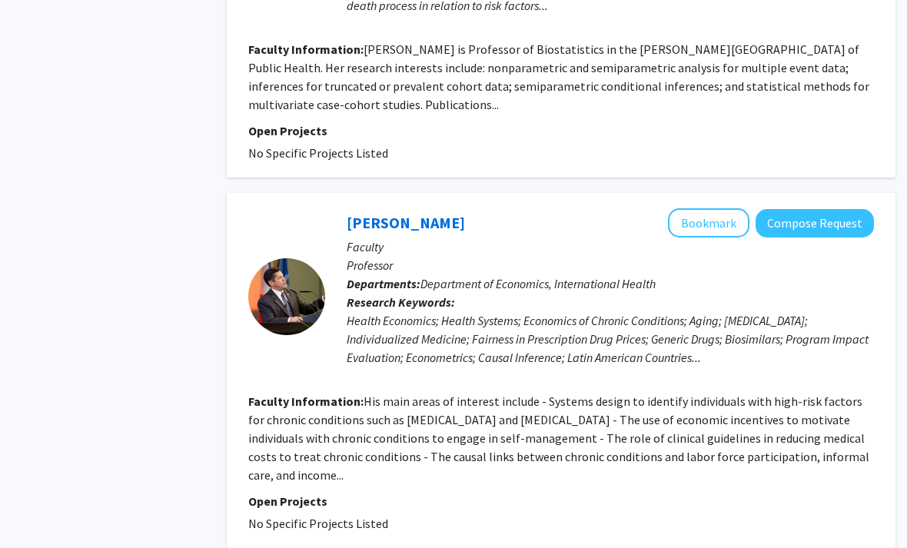
scroll to position [2928, 15]
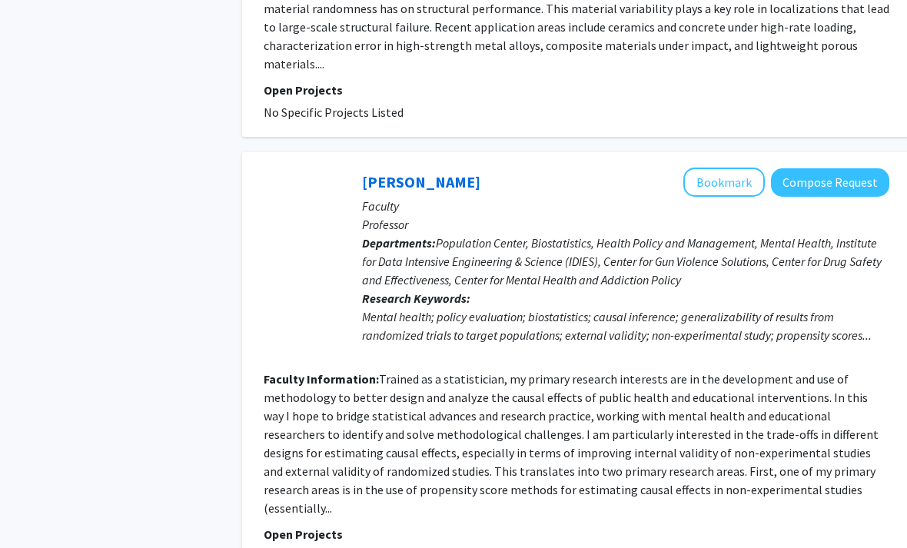
scroll to position [3747, 0]
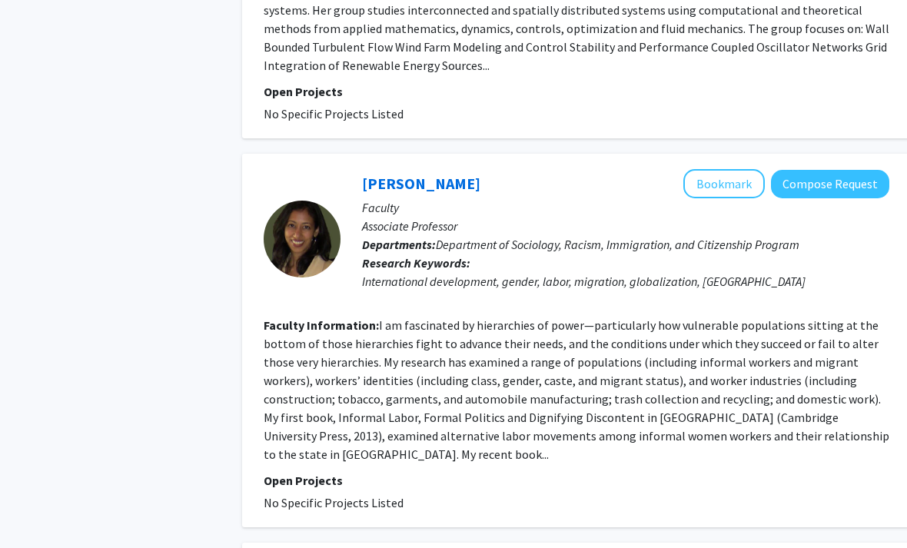
scroll to position [1505, 0]
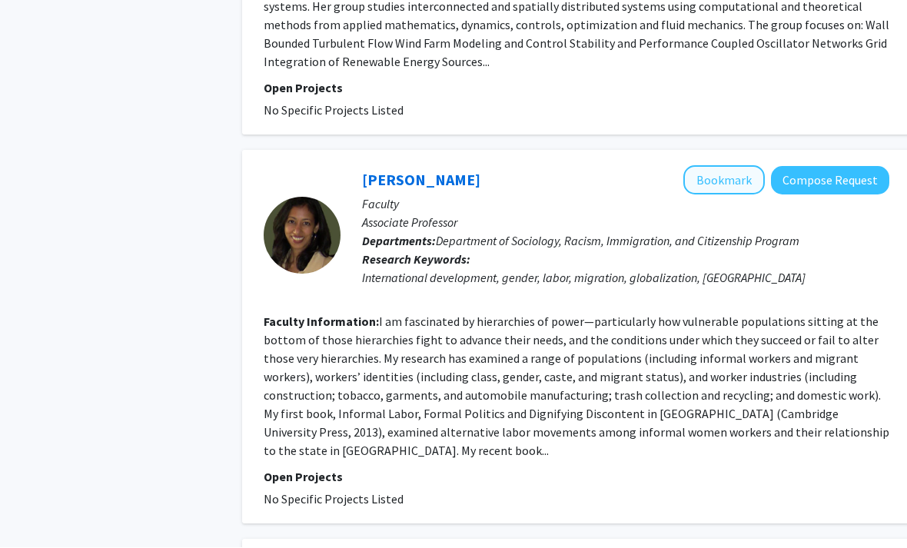
click at [744, 179] on button "Bookmark" at bounding box center [723, 180] width 81 height 29
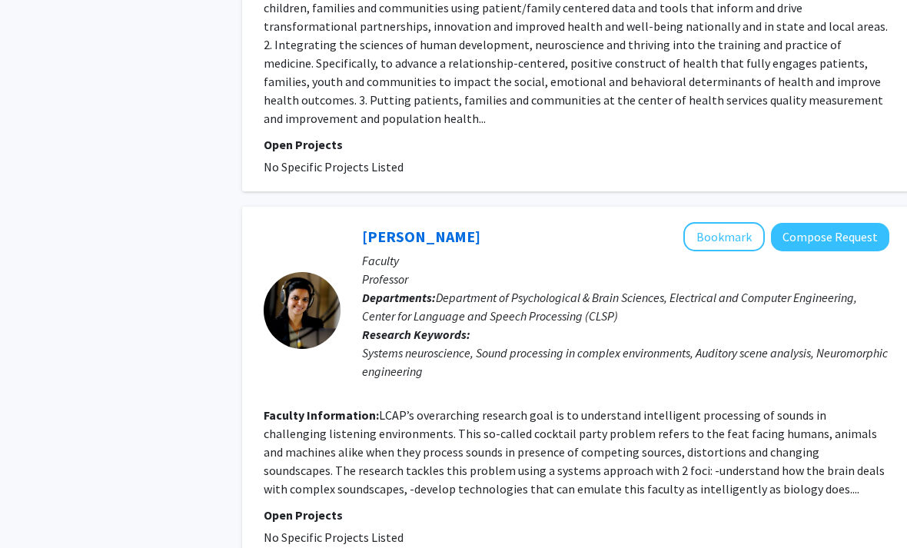
scroll to position [3575, 0]
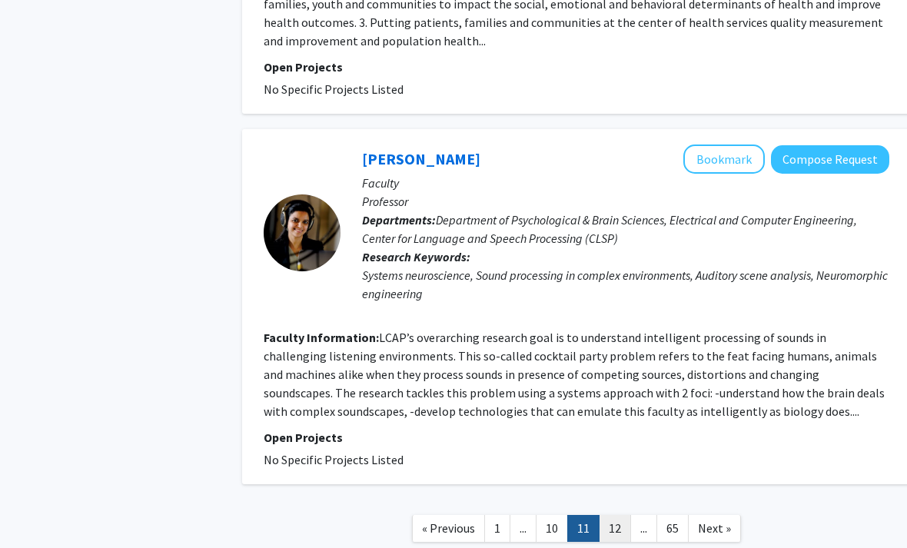
click at [619, 515] on link "12" at bounding box center [615, 528] width 32 height 27
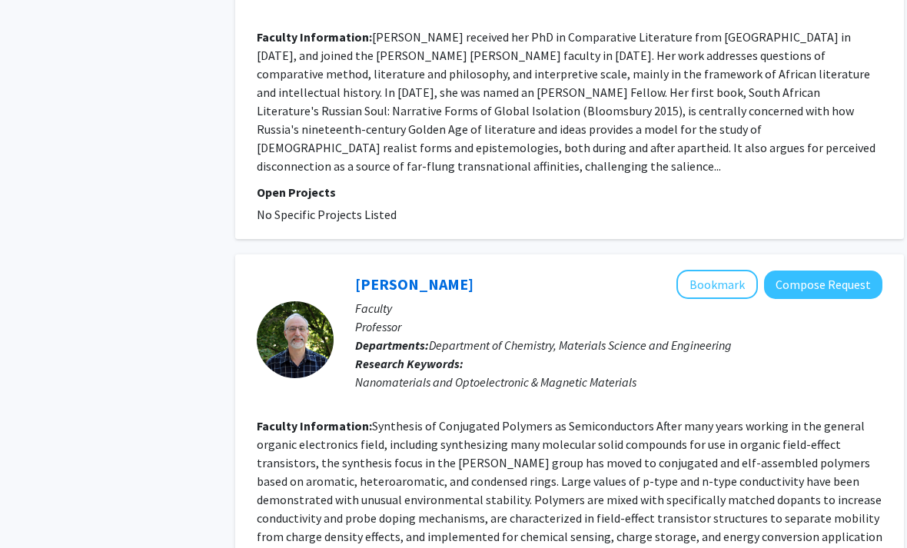
scroll to position [3790, 7]
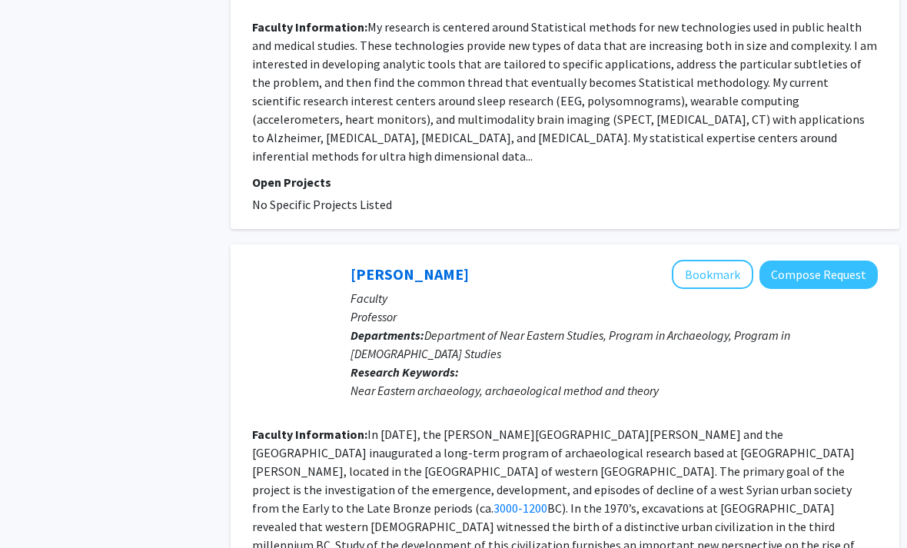
scroll to position [3417, 12]
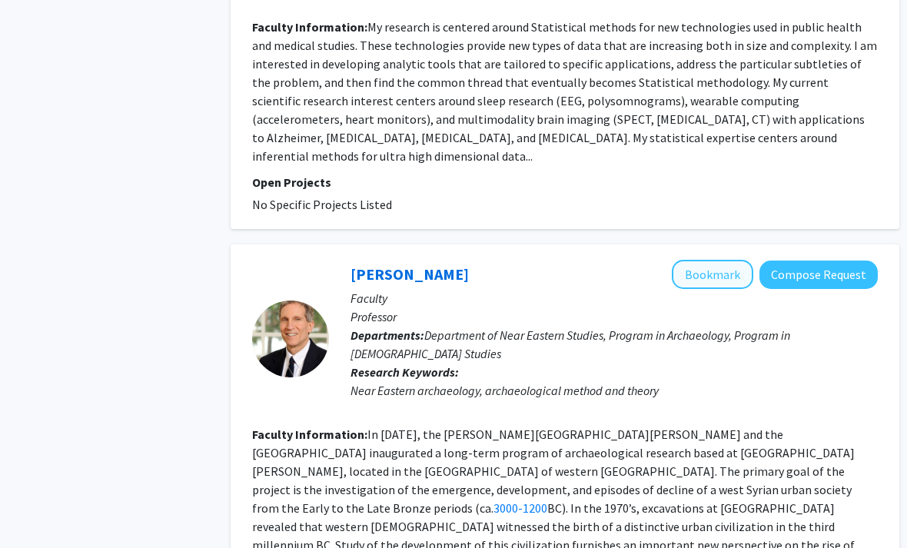
click at [721, 260] on button "Bookmark" at bounding box center [712, 274] width 81 height 29
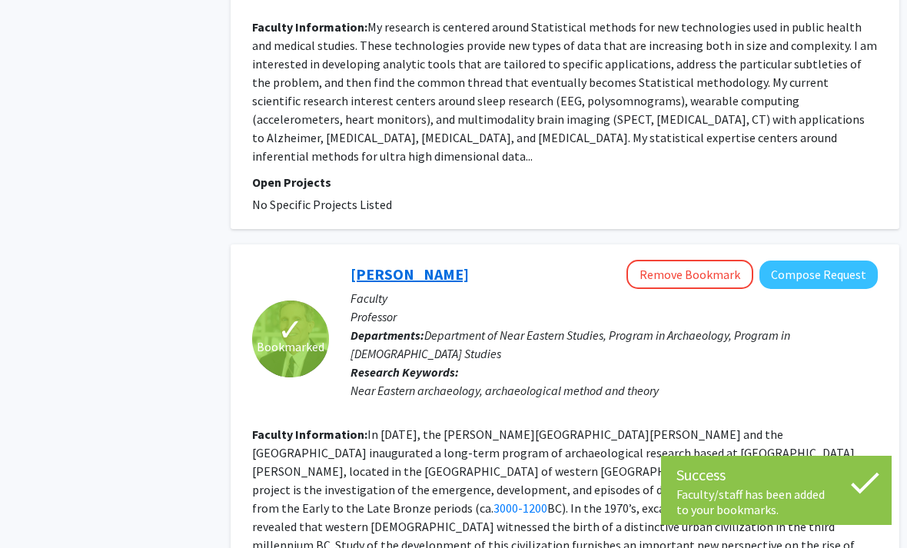
click at [439, 264] on link "[PERSON_NAME]" at bounding box center [409, 273] width 118 height 19
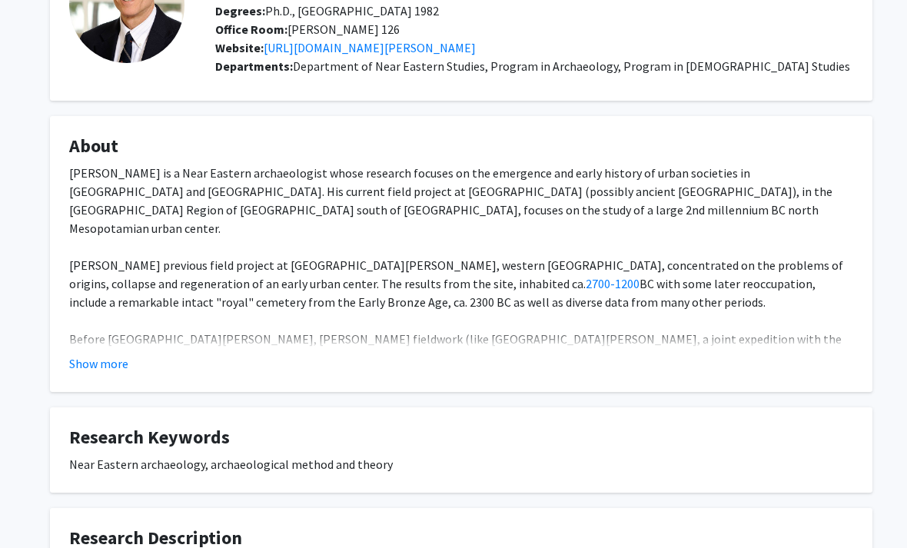
scroll to position [141, 0]
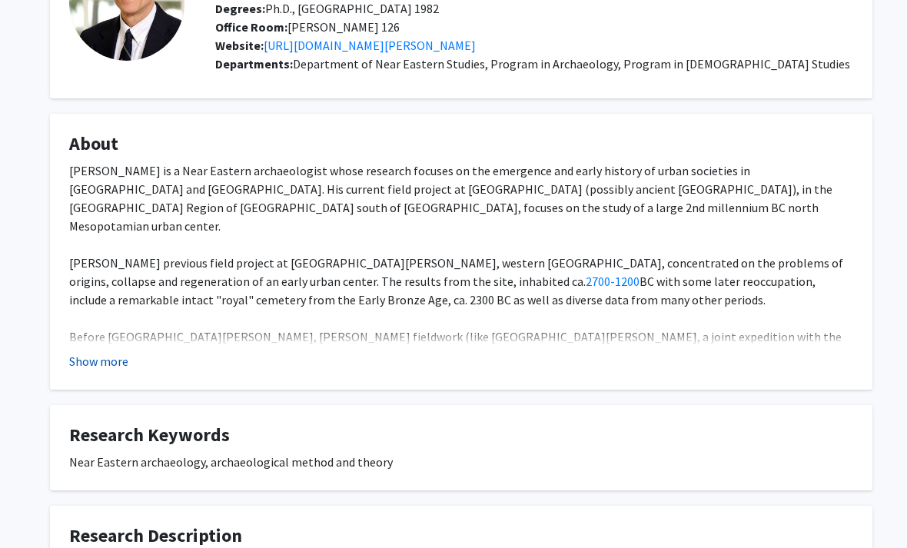
click at [73, 360] on button "Show more" at bounding box center [98, 361] width 59 height 18
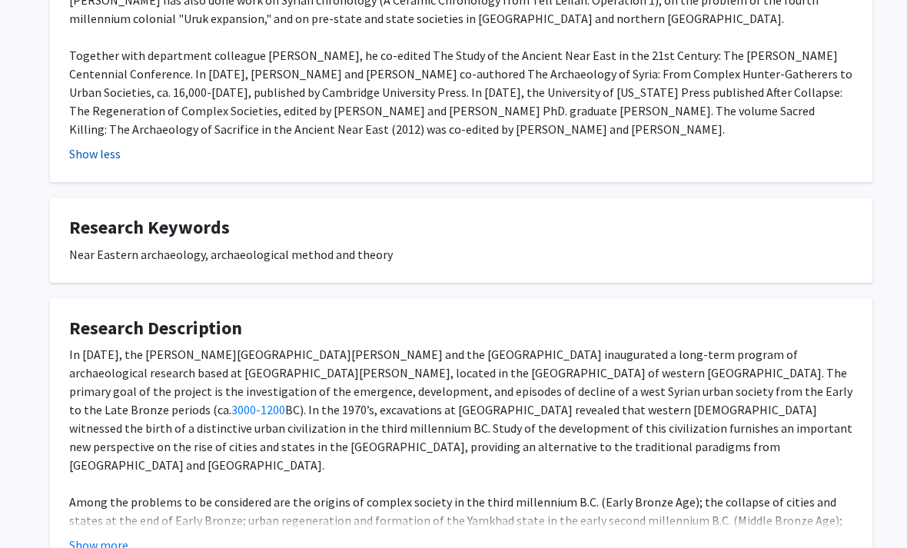
scroll to position [639, 0]
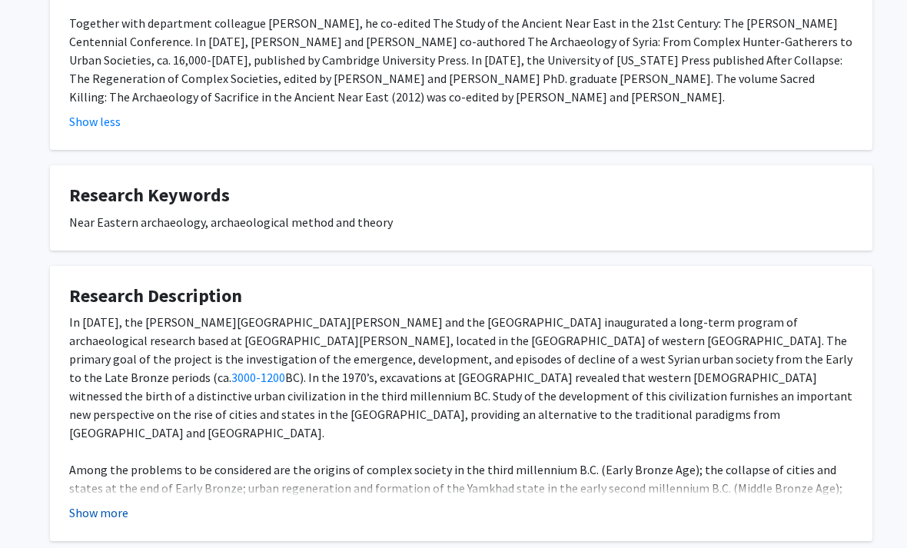
click at [106, 503] on button "Show more" at bounding box center [98, 512] width 59 height 18
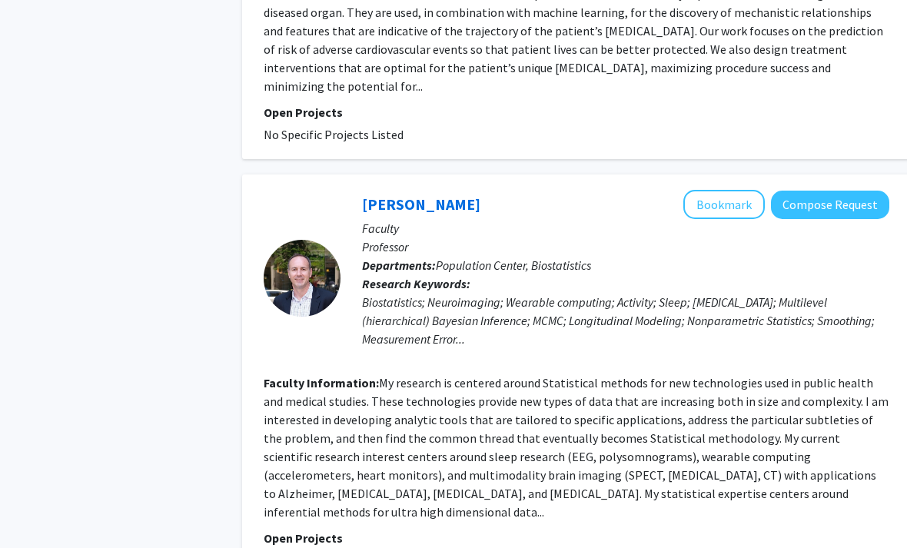
scroll to position [3477, 0]
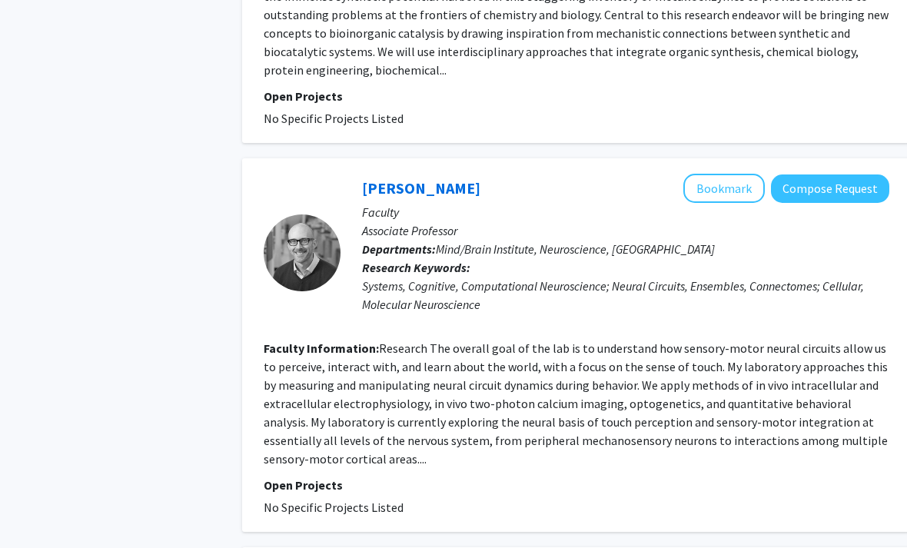
scroll to position [3464, 0]
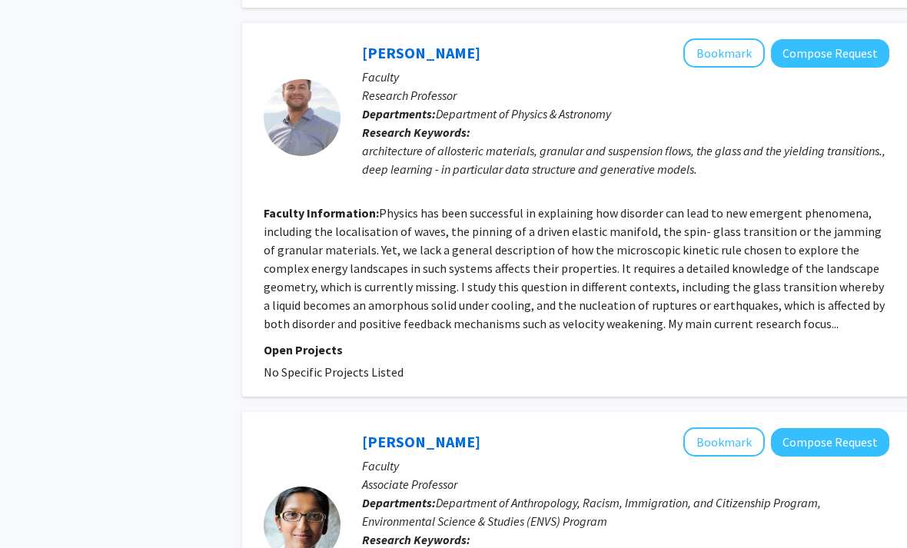
scroll to position [2764, 0]
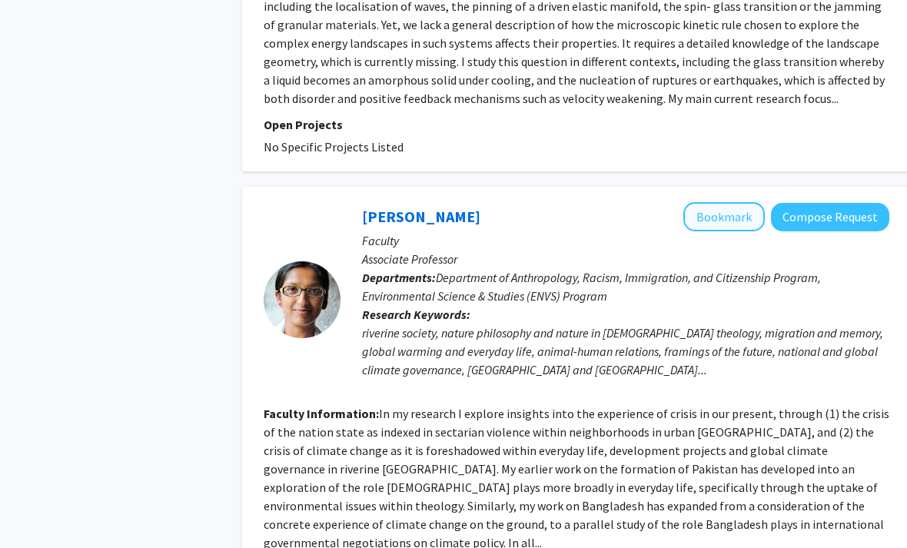
click at [729, 202] on button "Bookmark" at bounding box center [723, 216] width 81 height 29
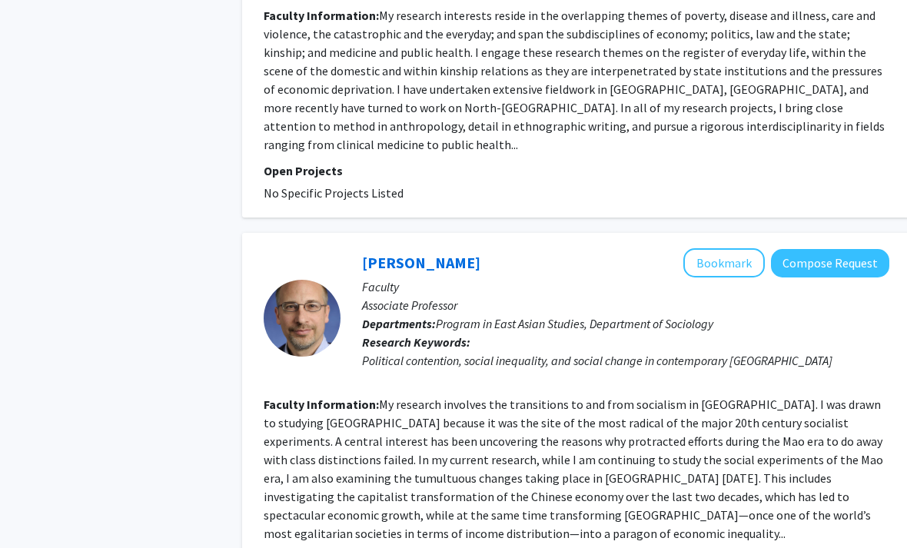
scroll to position [3637, 0]
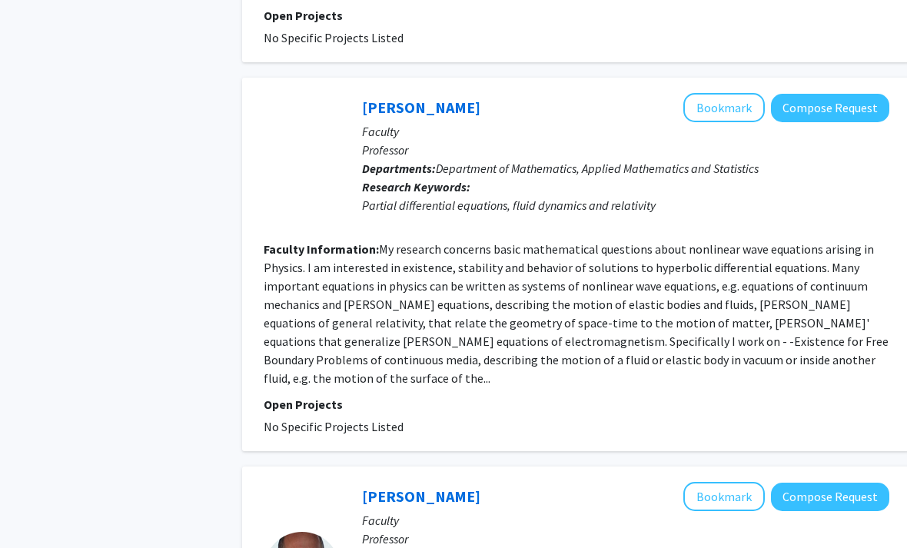
scroll to position [3489, 0]
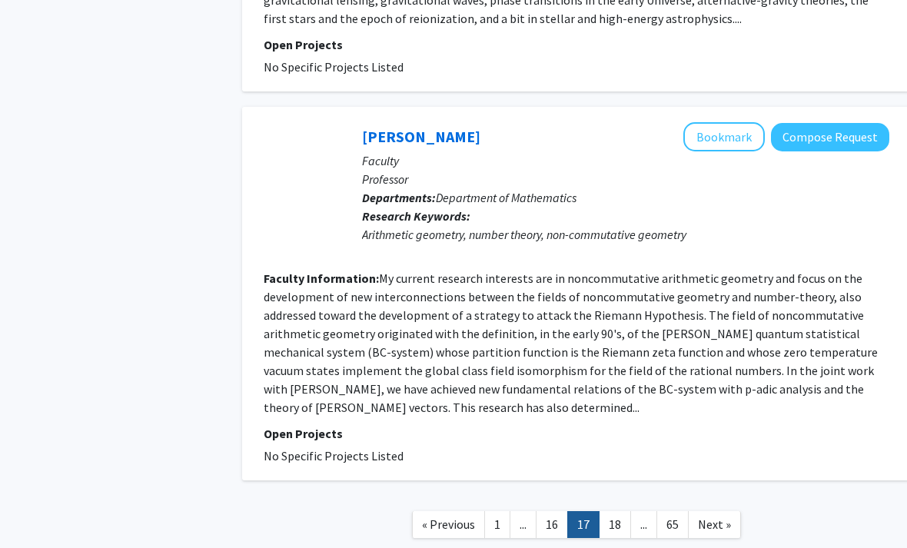
scroll to position [3235, 0]
click at [622, 511] on link "18" at bounding box center [615, 524] width 32 height 27
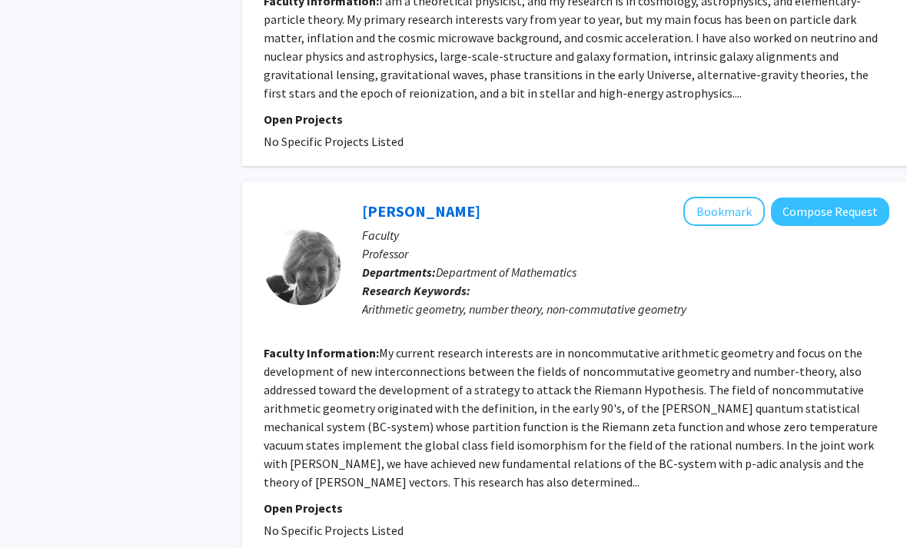
scroll to position [3249, 0]
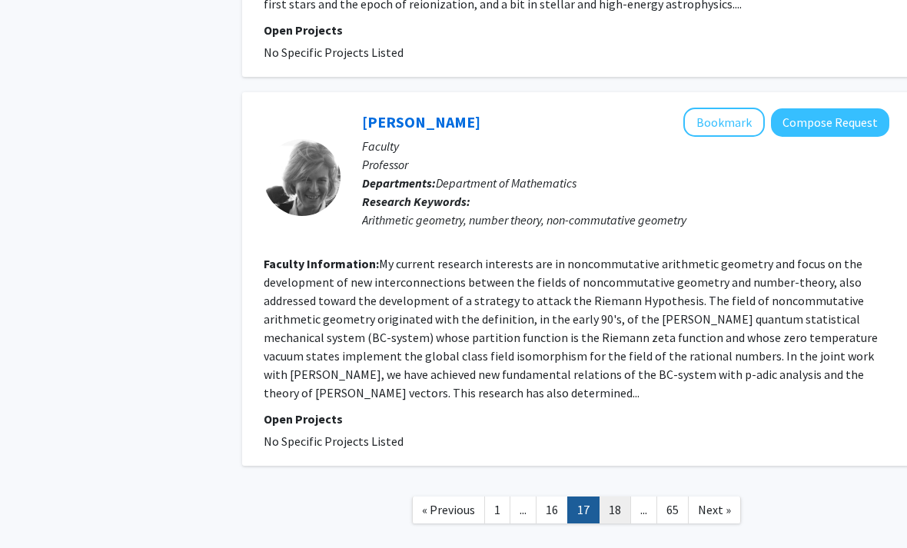
click at [617, 496] on link "18" at bounding box center [615, 509] width 32 height 27
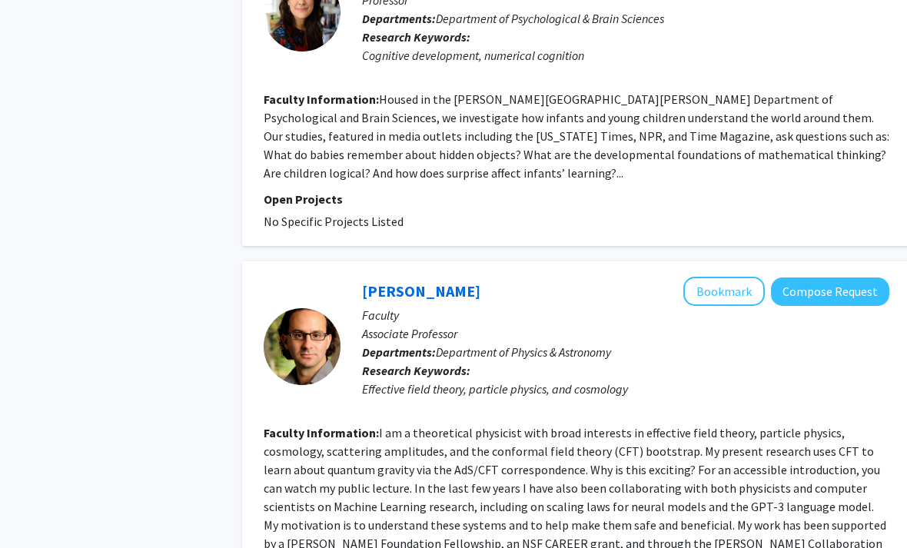
click at [798, 362] on p "Research Keywords: Effective field theory, particle physics, and cosmology" at bounding box center [625, 380] width 527 height 37
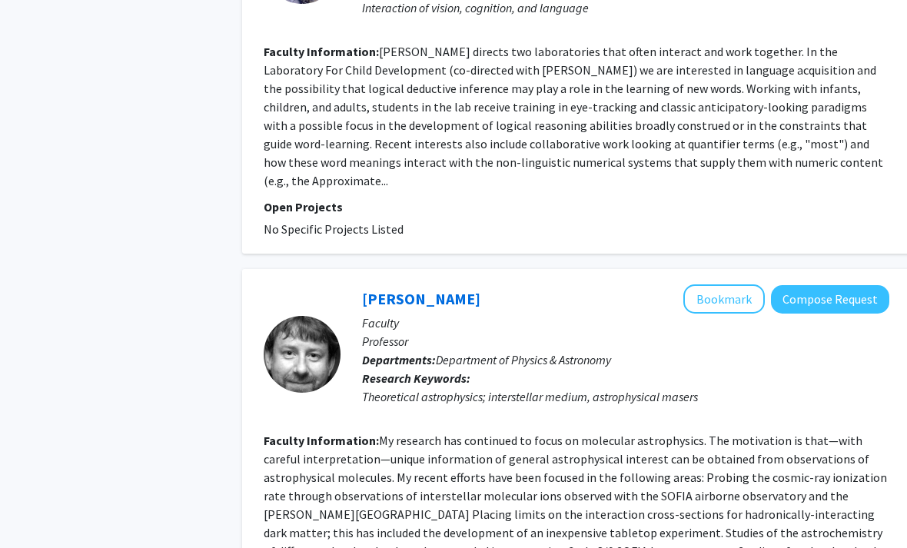
scroll to position [3514, 0]
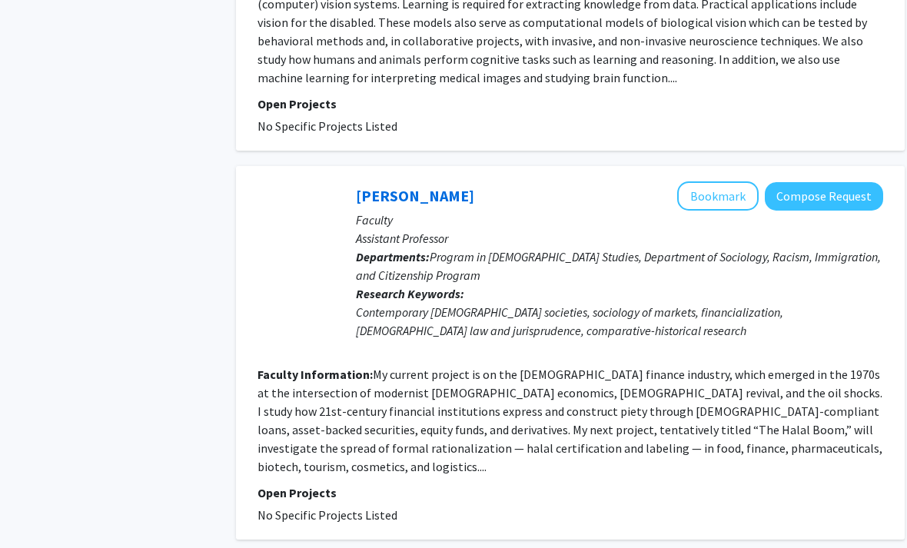
scroll to position [3526, 8]
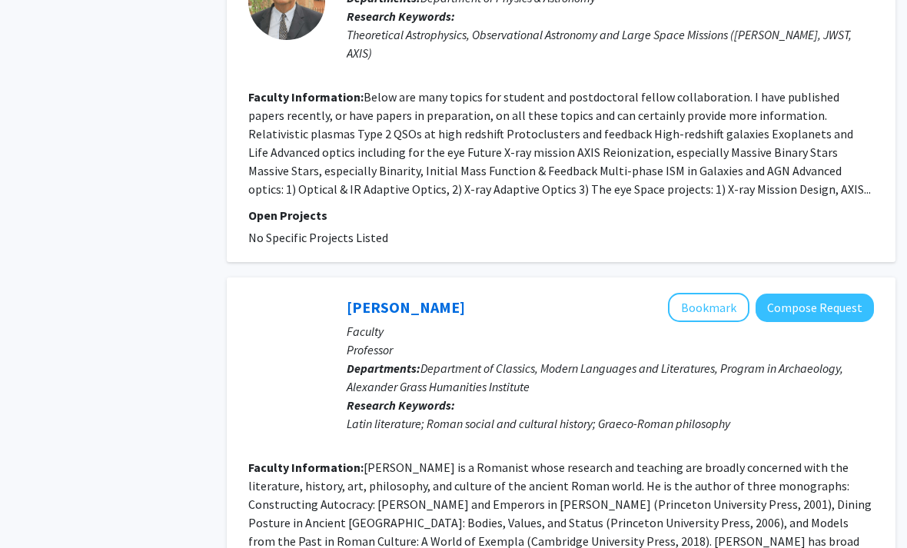
scroll to position [3397, 15]
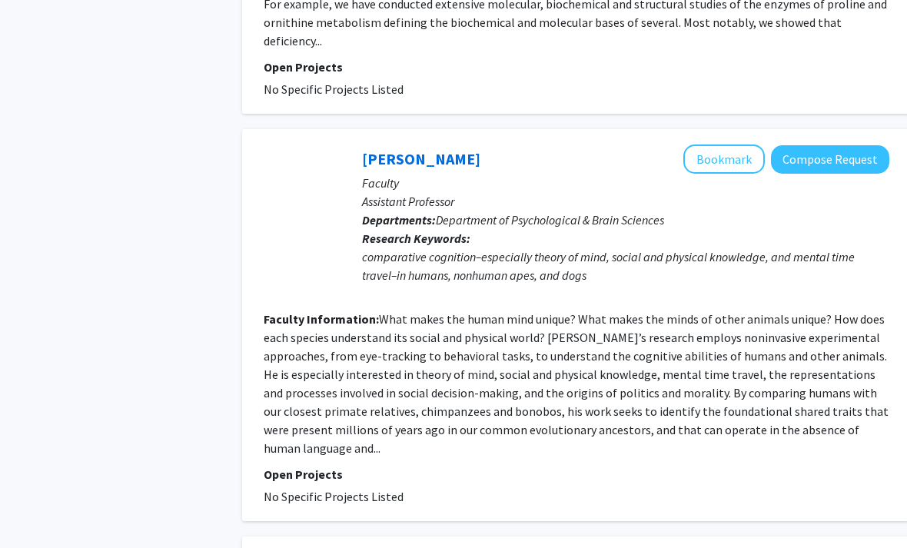
scroll to position [3403, 0]
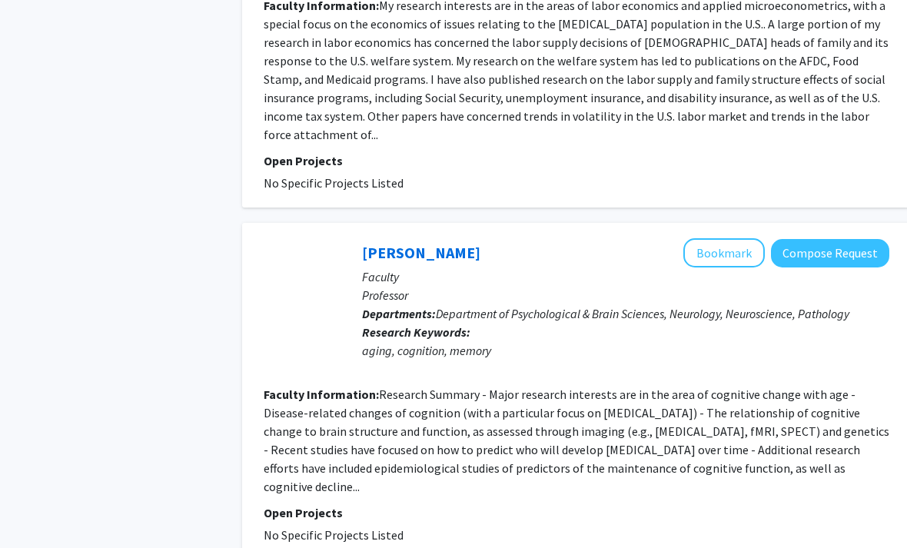
scroll to position [3397, 0]
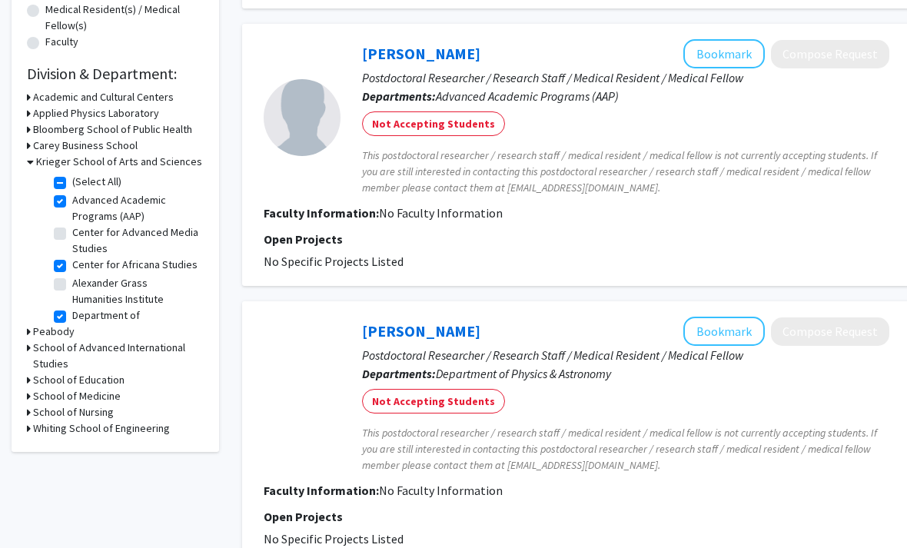
scroll to position [543, 0]
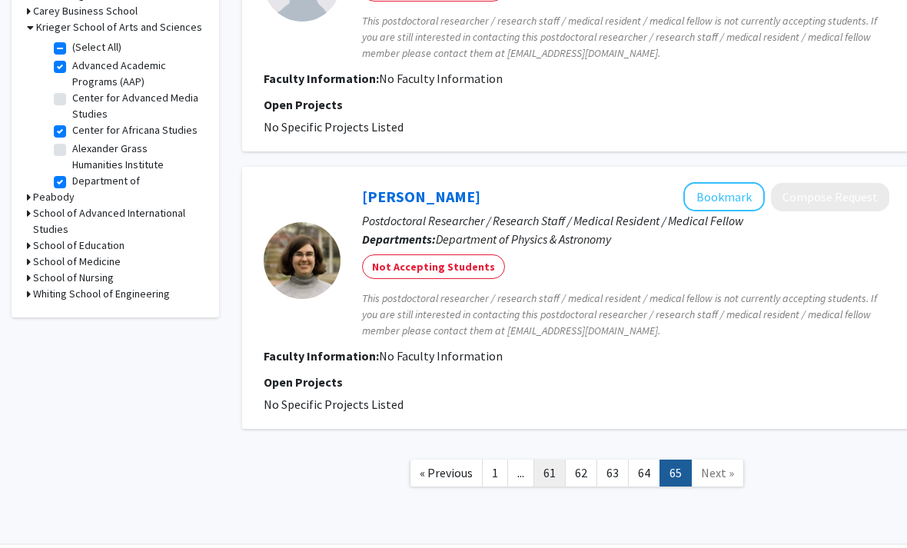
click at [556, 474] on link "61" at bounding box center [549, 473] width 32 height 27
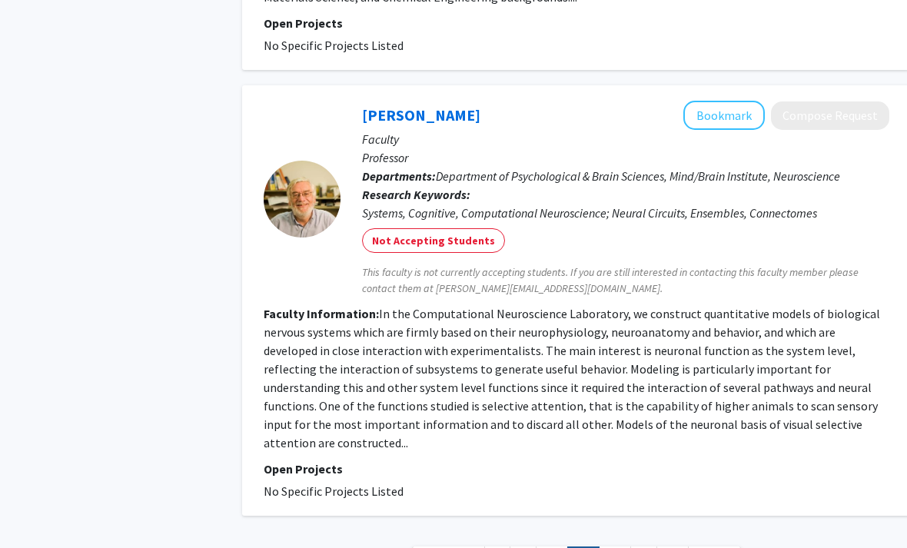
scroll to position [3883, 0]
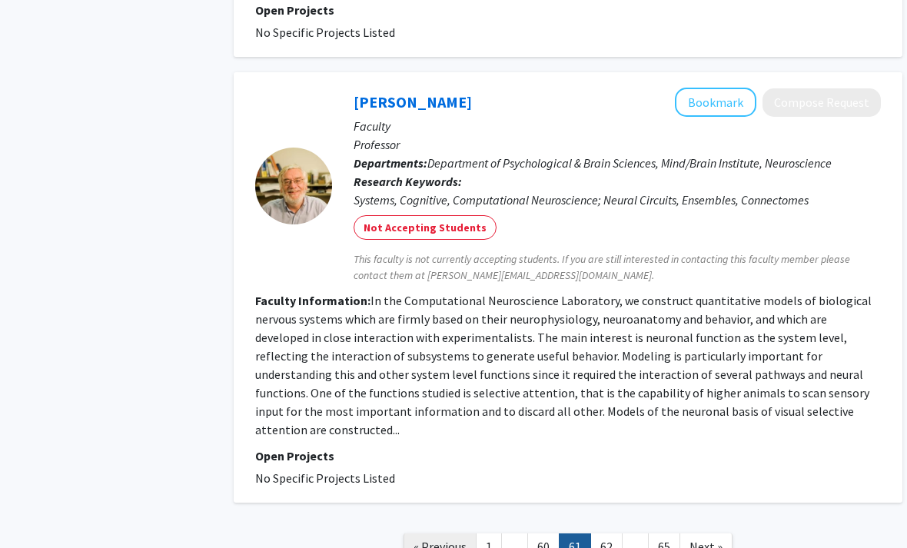
click at [460, 539] on span "« Previous" at bounding box center [439, 546] width 53 height 15
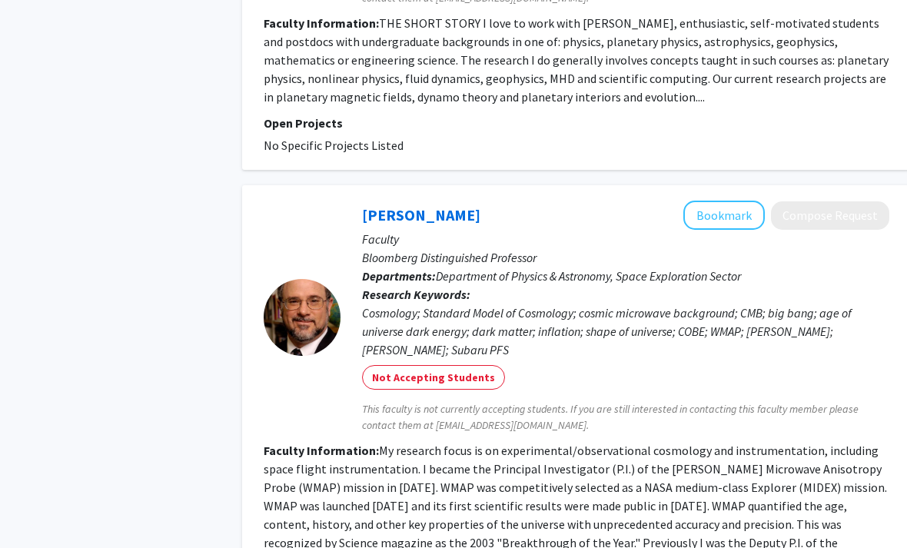
scroll to position [3800, 0]
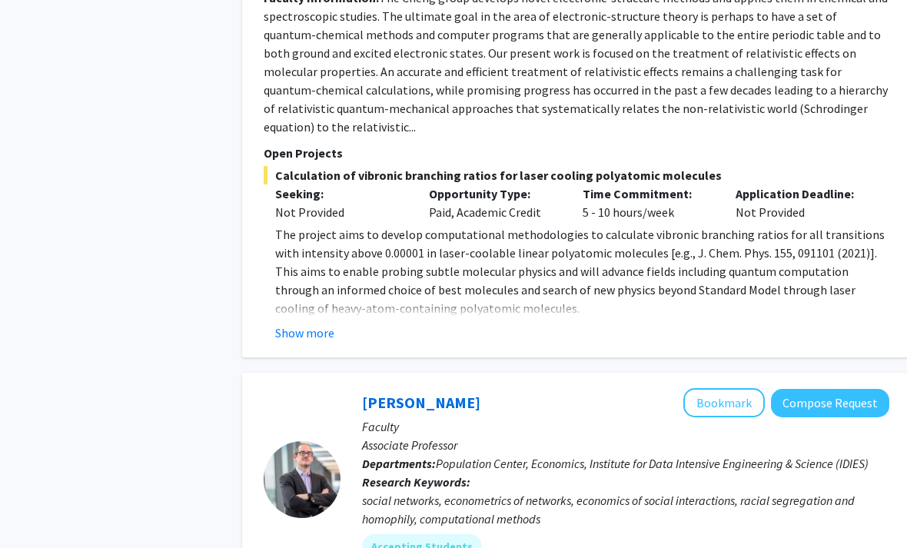
scroll to position [5414, 0]
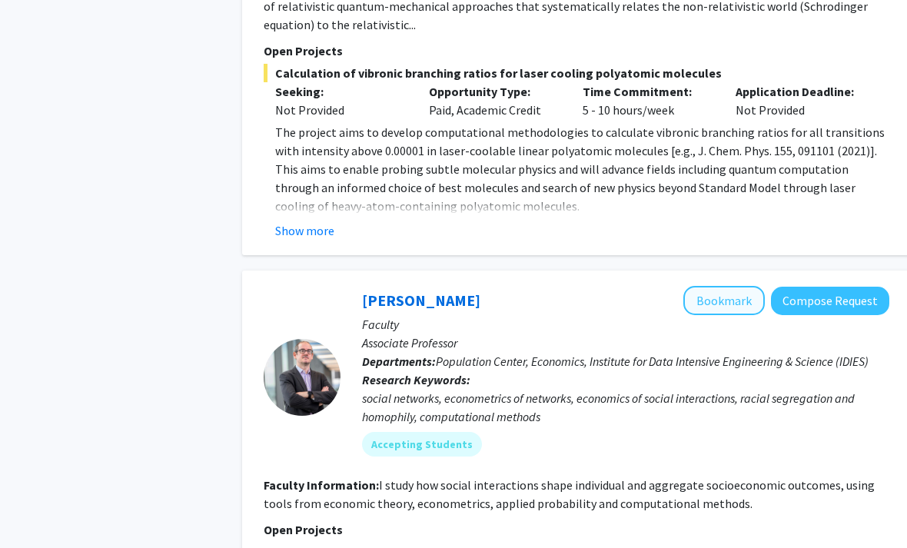
click at [742, 286] on button "Bookmark" at bounding box center [723, 300] width 81 height 29
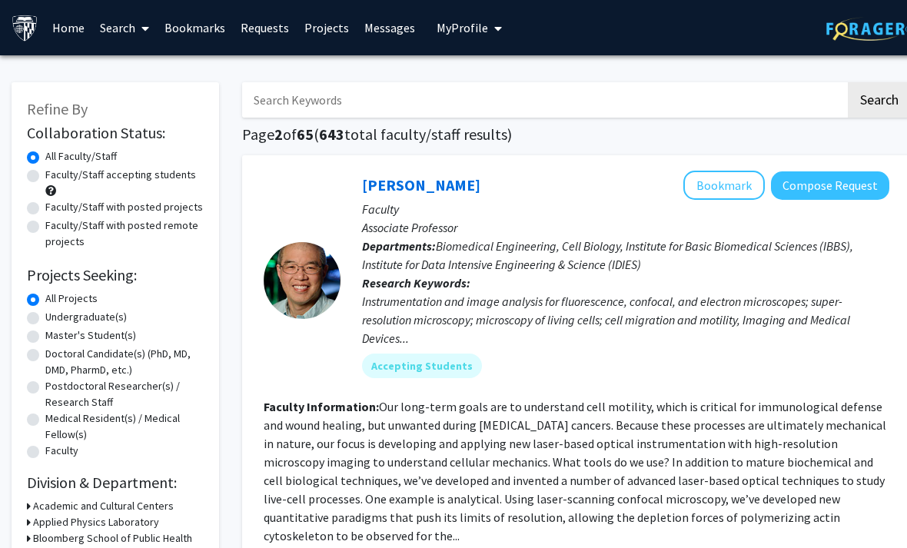
click at [205, 23] on link "Bookmarks" at bounding box center [195, 28] width 76 height 54
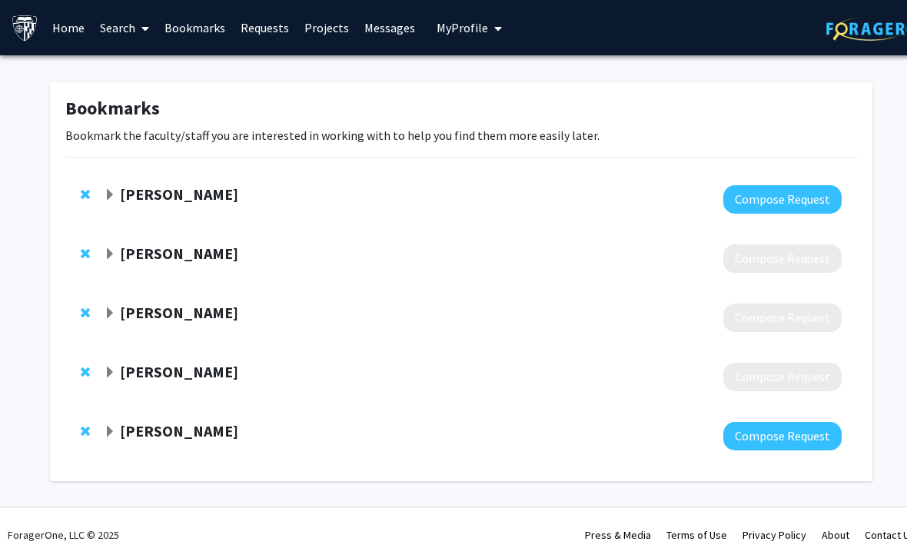
click at [121, 371] on strong "[PERSON_NAME]" at bounding box center [179, 371] width 118 height 19
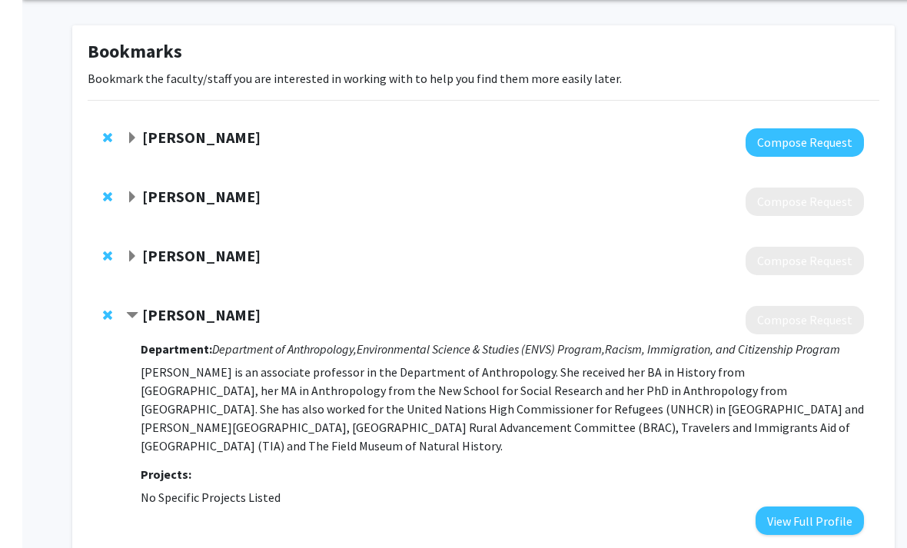
scroll to position [144, 0]
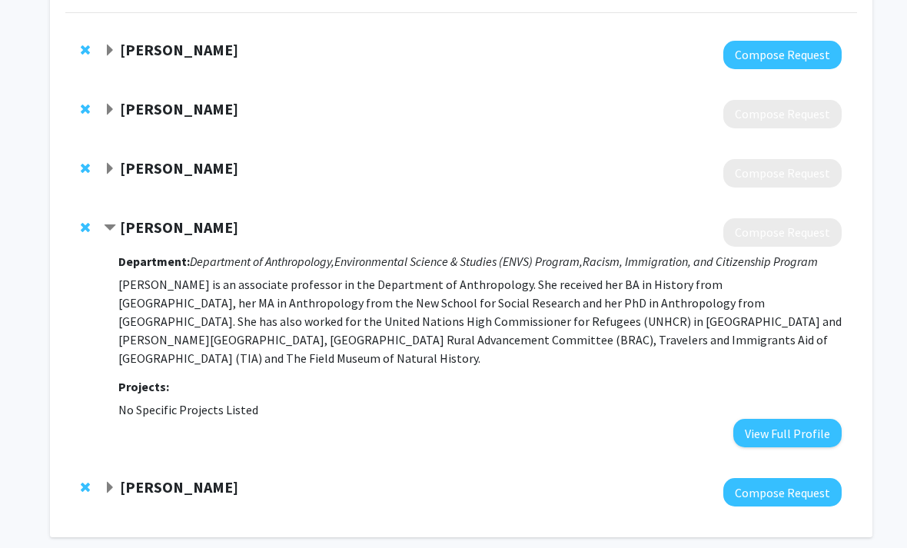
click at [167, 477] on strong "[PERSON_NAME]" at bounding box center [179, 486] width 118 height 19
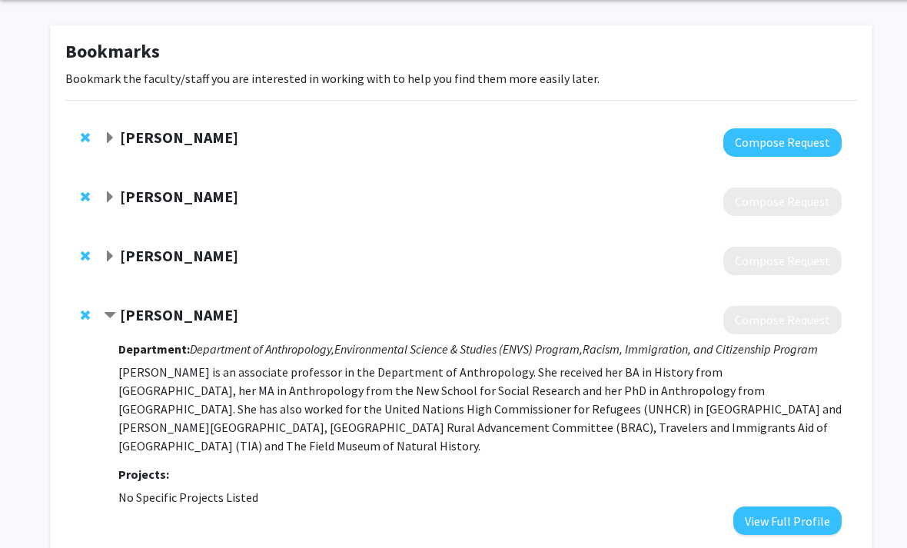
scroll to position [55, 0]
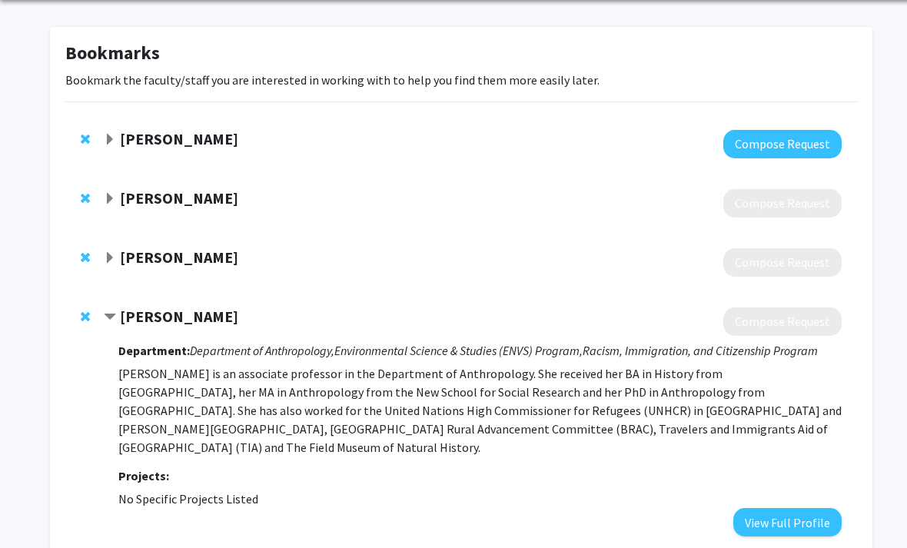
click at [182, 160] on div "[PERSON_NAME] Compose Request" at bounding box center [461, 144] width 792 height 59
click at [171, 198] on strong "[PERSON_NAME]" at bounding box center [179, 197] width 118 height 19
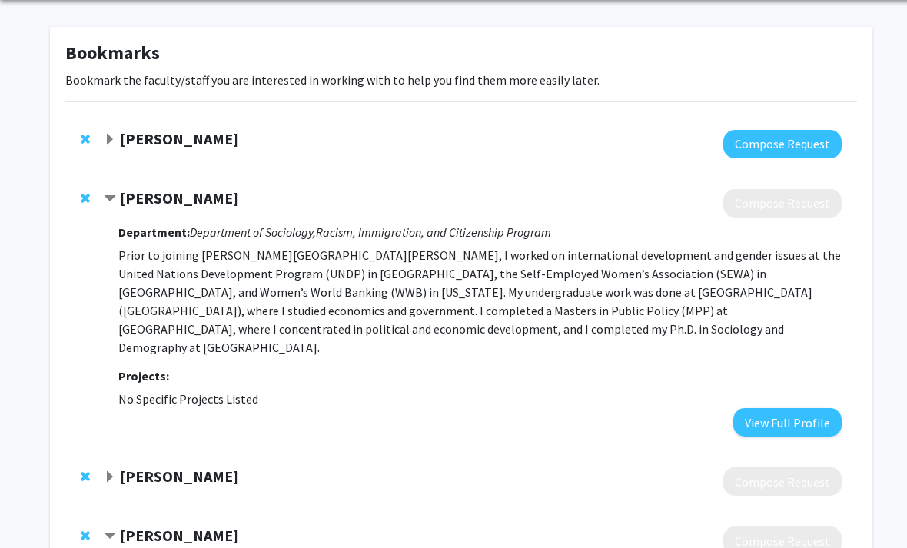
click at [186, 200] on strong "[PERSON_NAME]" at bounding box center [179, 197] width 118 height 19
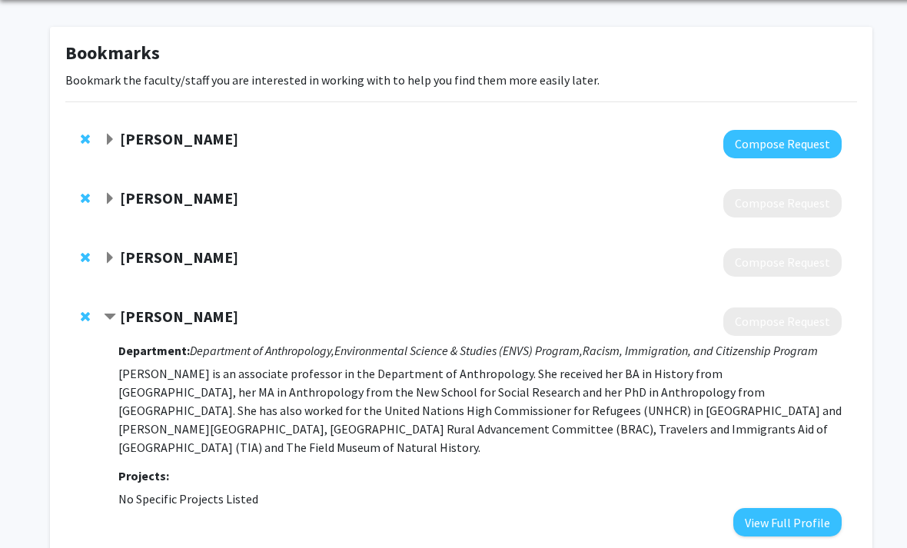
click at [217, 261] on strong "[PERSON_NAME]" at bounding box center [179, 256] width 118 height 19
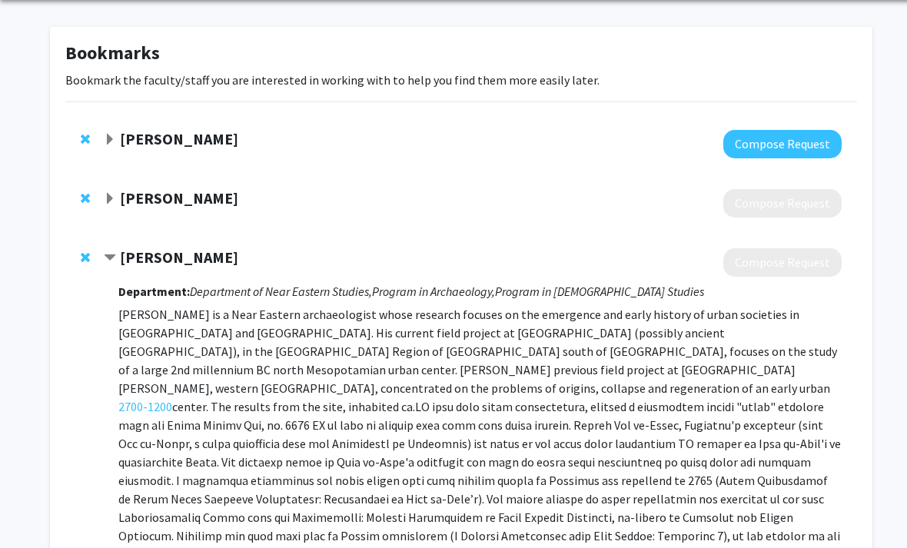
click at [214, 257] on strong "[PERSON_NAME]" at bounding box center [179, 256] width 118 height 19
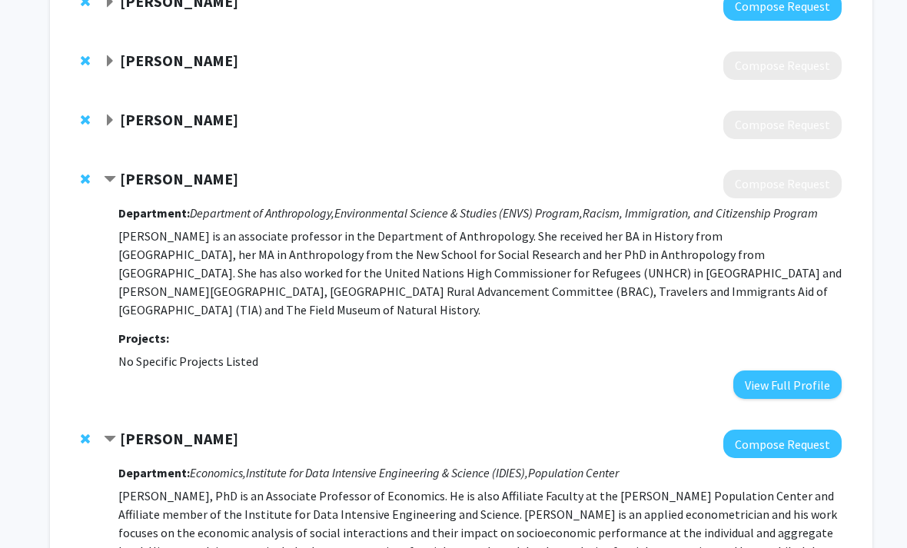
scroll to position [0, 0]
